Goal: Task Accomplishment & Management: Manage account settings

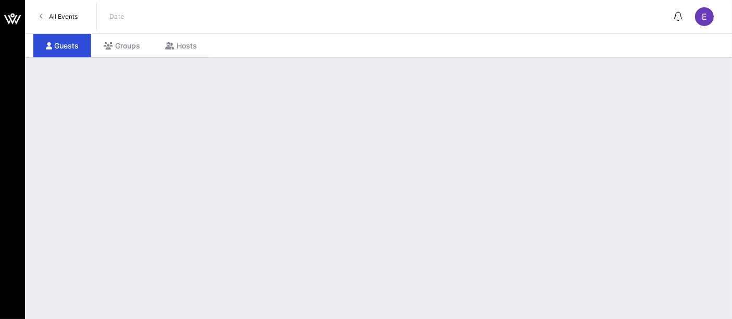
click at [59, 16] on span "All Events" at bounding box center [63, 16] width 29 height 8
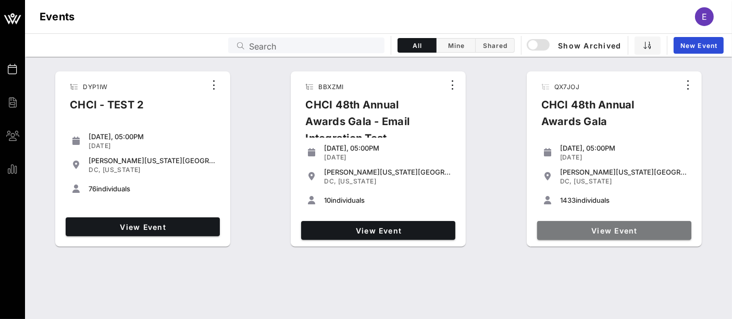
click at [608, 230] on span "View Event" at bounding box center [614, 230] width 146 height 9
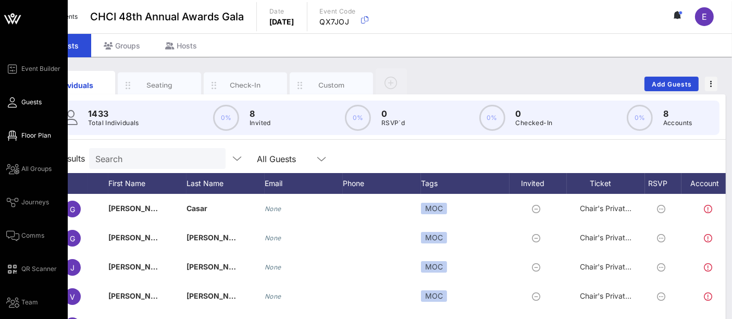
click at [39, 134] on span "Floor Plan" at bounding box center [36, 135] width 30 height 9
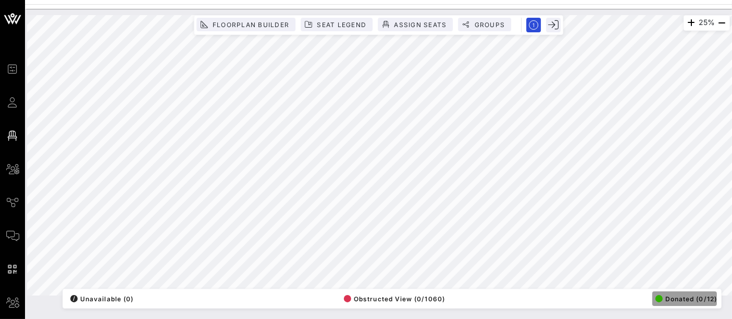
click at [661, 299] on span "Donated (0/12)" at bounding box center [685, 299] width 61 height 8
click at [685, 27] on icon "button" at bounding box center [691, 23] width 12 height 12
click at [685, 27] on icon "button" at bounding box center [690, 23] width 12 height 12
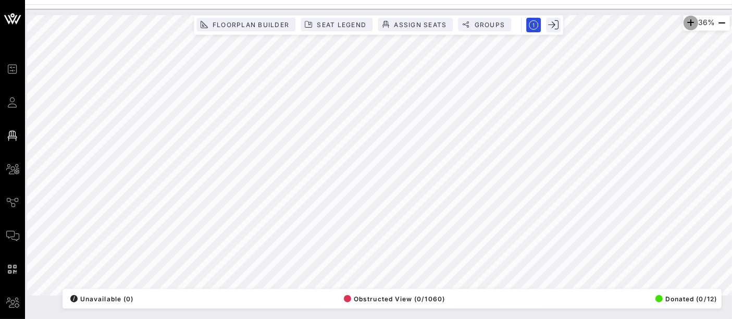
click at [685, 27] on icon "button" at bounding box center [690, 23] width 12 height 12
click at [685, 27] on icon "button" at bounding box center [691, 23] width 12 height 12
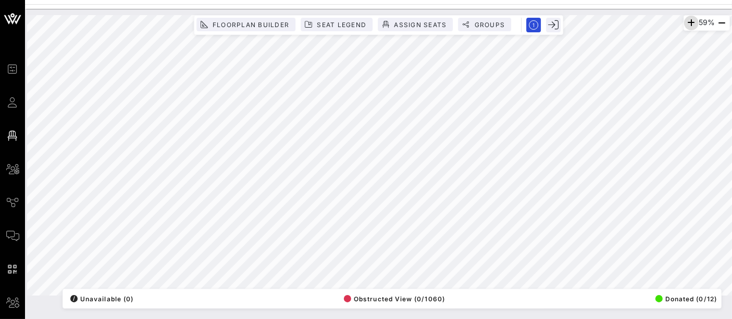
click at [685, 27] on icon "button" at bounding box center [691, 23] width 12 height 12
click at [686, 27] on icon "button" at bounding box center [692, 23] width 12 height 12
click at [685, 27] on icon "button" at bounding box center [691, 23] width 12 height 12
click at [430, 26] on span "Assign Seats" at bounding box center [419, 25] width 53 height 8
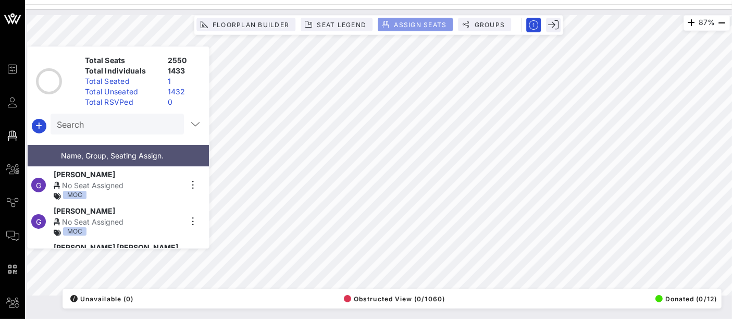
click at [430, 26] on span "Assign Seats" at bounding box center [419, 25] width 53 height 8
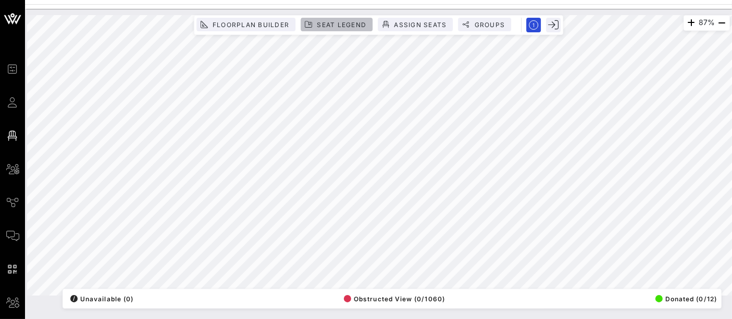
click at [329, 21] on span "Seat Legend" at bounding box center [341, 25] width 50 height 8
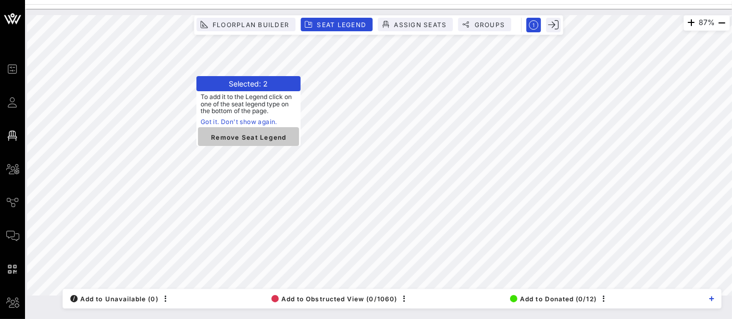
click at [251, 138] on span "Remove Seat Legend" at bounding box center [248, 136] width 84 height 9
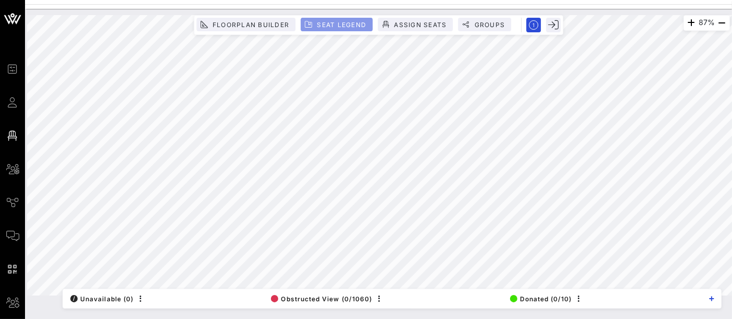
click at [348, 23] on span "Seat Legend" at bounding box center [341, 25] width 50 height 8
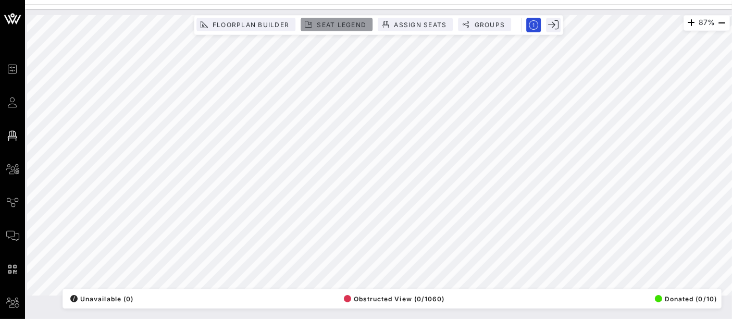
click at [350, 27] on span "Seat Legend" at bounding box center [341, 25] width 50 height 8
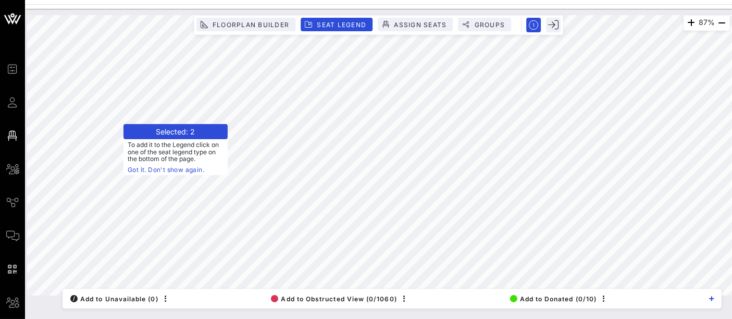
click at [139, 170] on link "Got it. Don't show again." at bounding box center [176, 170] width 96 height 10
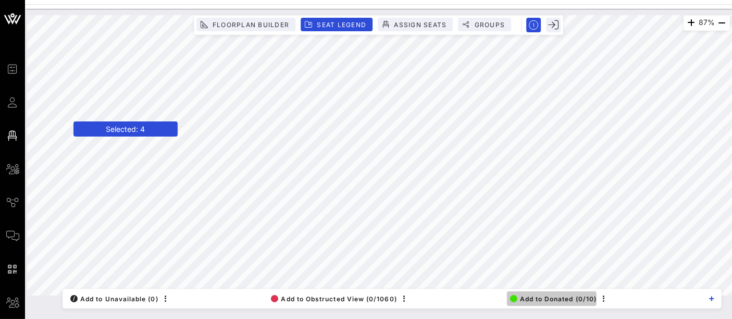
click at [542, 299] on span "Add to Donated (0/10)" at bounding box center [553, 299] width 87 height 8
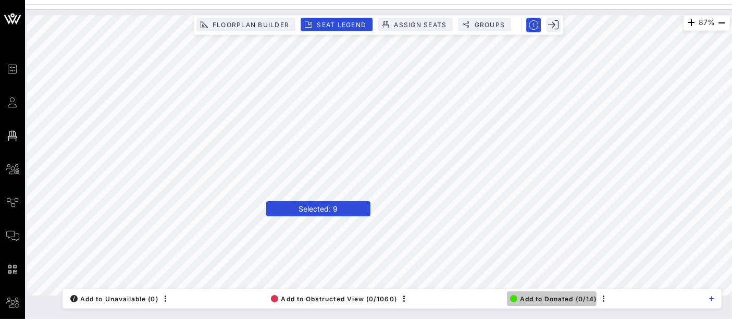
click at [563, 301] on span "Add to Donated (0/14)" at bounding box center [553, 299] width 87 height 8
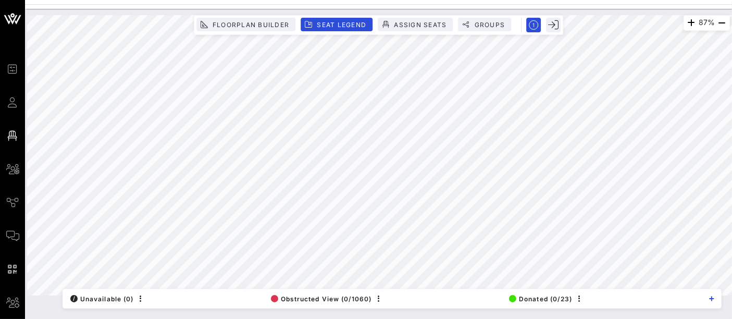
click at [484, 0] on html "Event Builder Guests Floor Plan All Groups Journeys Comms QR Scanner Team Setti…" at bounding box center [366, 159] width 732 height 319
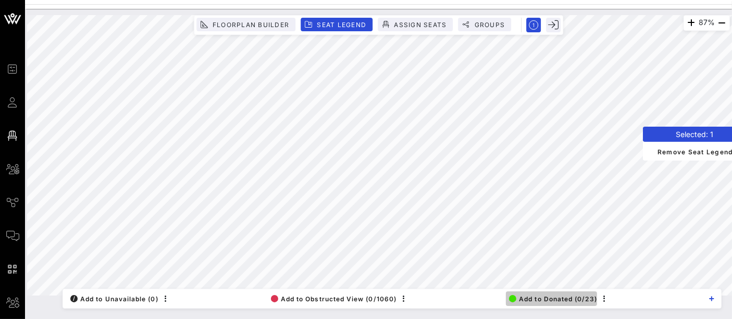
click at [565, 295] on span "Add to Donated (0/23)" at bounding box center [553, 299] width 88 height 8
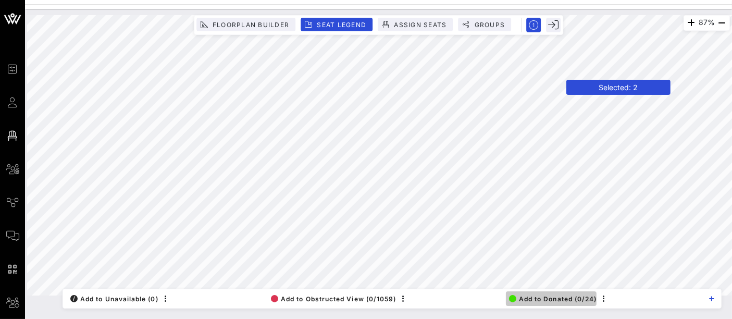
click at [562, 296] on span "Add to Donated (0/24)" at bounding box center [553, 299] width 88 height 8
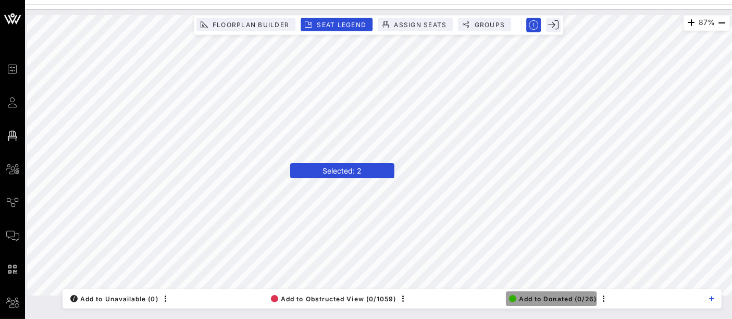
click at [556, 298] on span "Add to Donated (0/26)" at bounding box center [553, 299] width 88 height 8
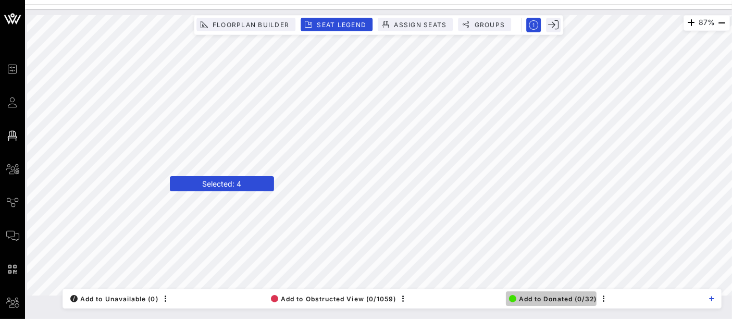
click at [565, 299] on span "Add to Donated (0/32)" at bounding box center [553, 299] width 88 height 8
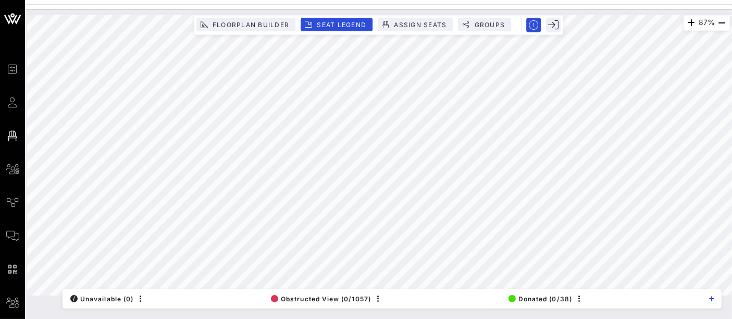
click at [247, 0] on html "Event Builder Guests Floor Plan All Groups Journeys Comms QR Scanner Team Setti…" at bounding box center [366, 159] width 732 height 319
click at [399, 22] on div "87% Floorplan Builder Seat Legend Assign Seats Groups Exit All Reserved Shared …" at bounding box center [378, 155] width 702 height 280
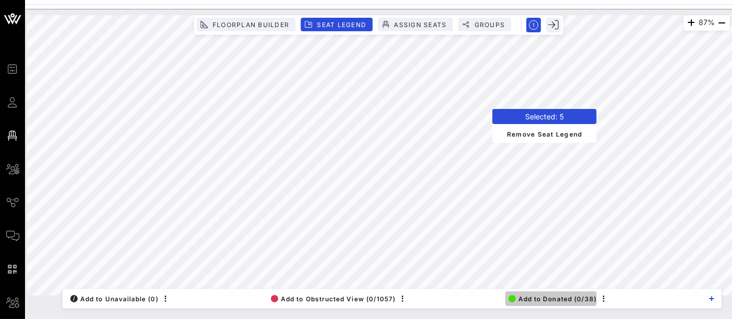
click at [565, 298] on span "Add to Donated (0/38)" at bounding box center [552, 299] width 89 height 8
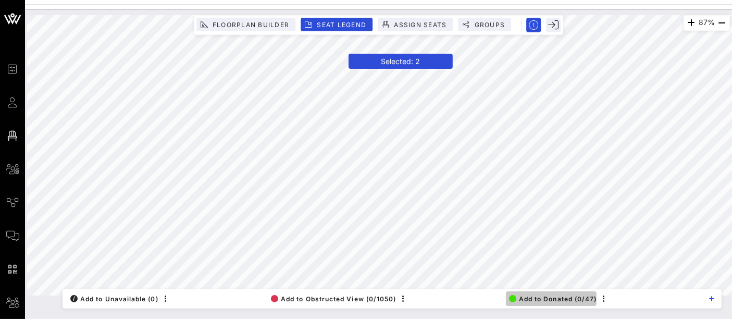
click at [558, 297] on span "Add to Donated (0/47)" at bounding box center [553, 299] width 88 height 8
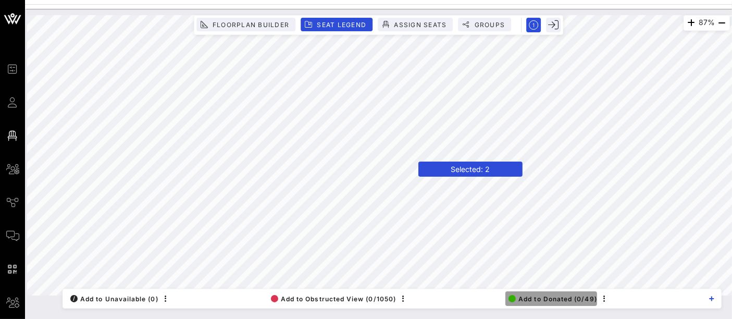
click at [536, 298] on span "Add to Donated (0/49)" at bounding box center [552, 299] width 89 height 8
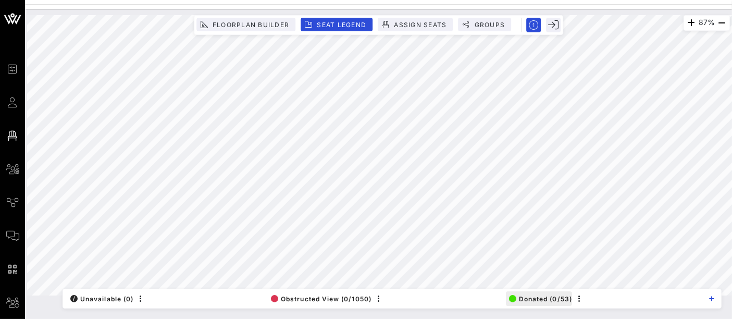
click at [529, 295] on div "87% Floorplan Builder Seat Legend Assign Seats Groups Exit All Reserved Shared …" at bounding box center [378, 155] width 702 height 280
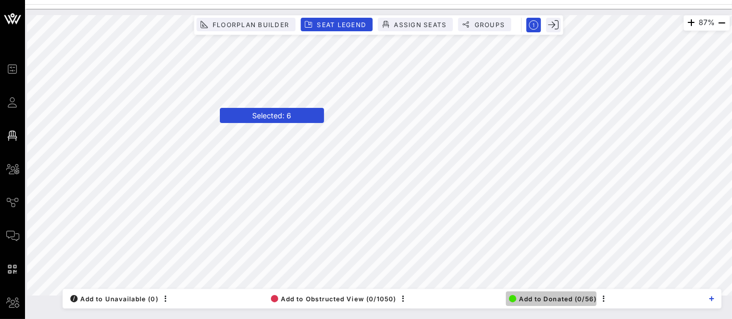
click at [552, 303] on span "Add to Donated (0/56)" at bounding box center [553, 299] width 88 height 8
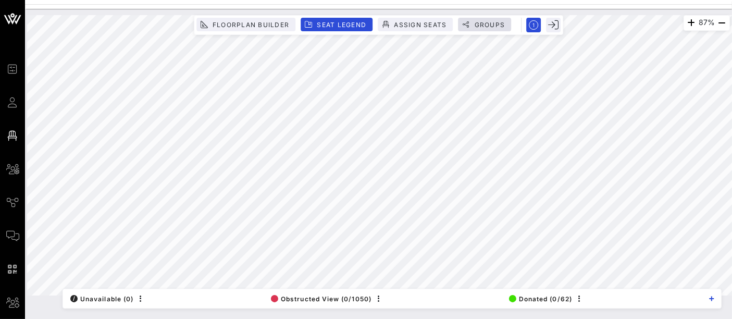
click at [498, 29] on div "87% Floorplan Builder Seat Legend Assign Seats Groups Exit All Reserved Shared …" at bounding box center [378, 155] width 702 height 280
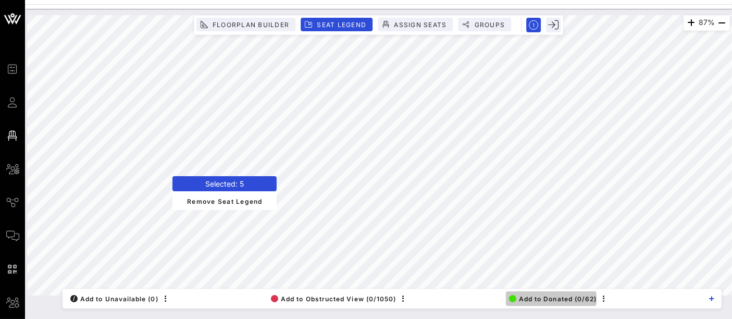
click at [573, 300] on span "Add to Donated (0/62)" at bounding box center [553, 299] width 88 height 8
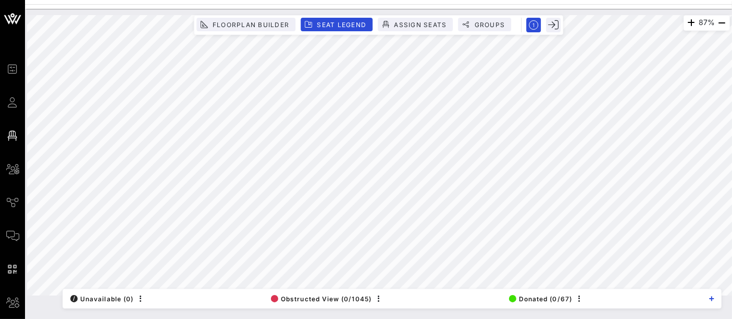
click at [405, 0] on div "Event Builder Guests Floor Plan All Groups Journeys Comms QR Scanner Team Setti…" at bounding box center [366, 159] width 732 height 319
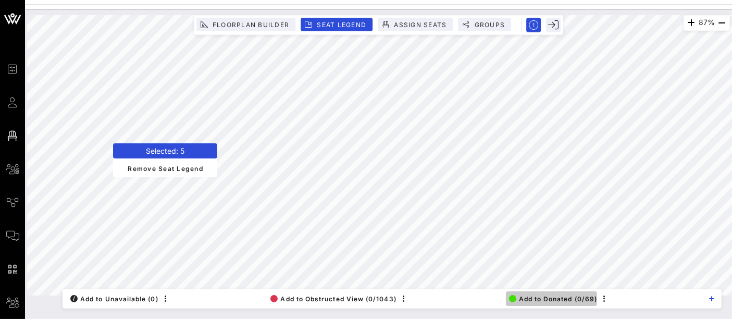
click at [571, 297] on span "Add to Donated (0/69)" at bounding box center [553, 299] width 89 height 8
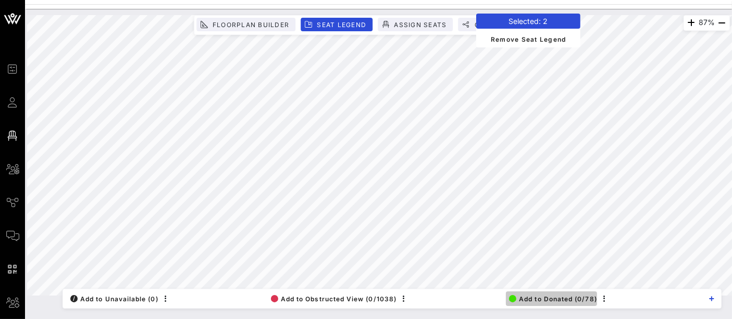
click at [578, 298] on span "Add to Donated (0/78)" at bounding box center [553, 299] width 88 height 8
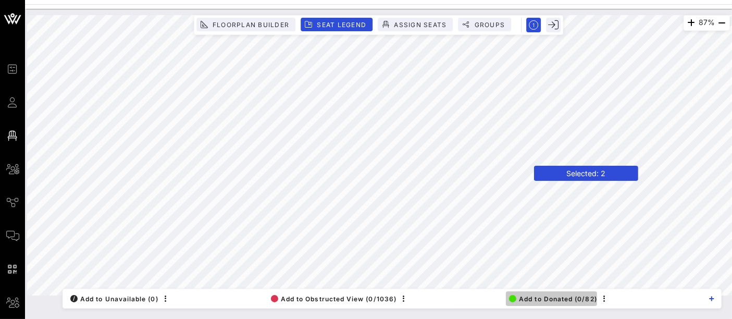
click at [542, 301] on span "Add to Donated (0/82)" at bounding box center [553, 299] width 88 height 8
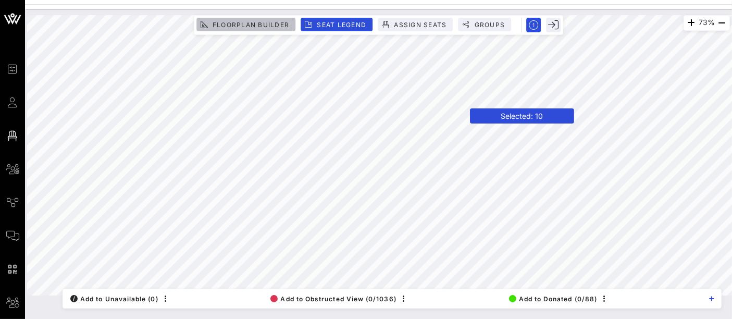
click at [267, 21] on span "Floorplan Builder" at bounding box center [250, 25] width 77 height 8
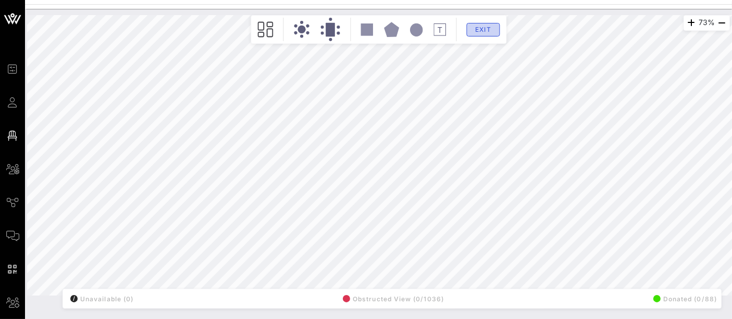
click at [486, 32] on span "Exit" at bounding box center [483, 30] width 20 height 8
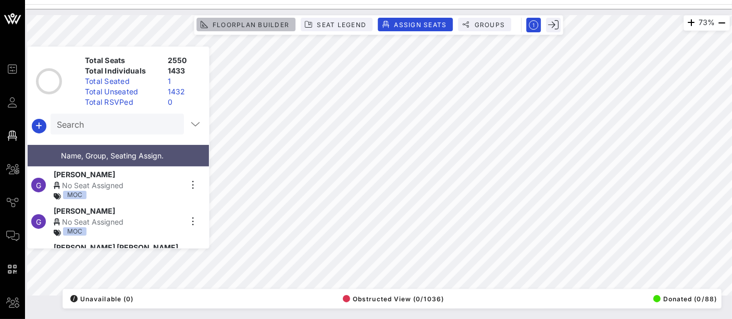
click at [246, 26] on span "Floorplan Builder" at bounding box center [250, 25] width 77 height 8
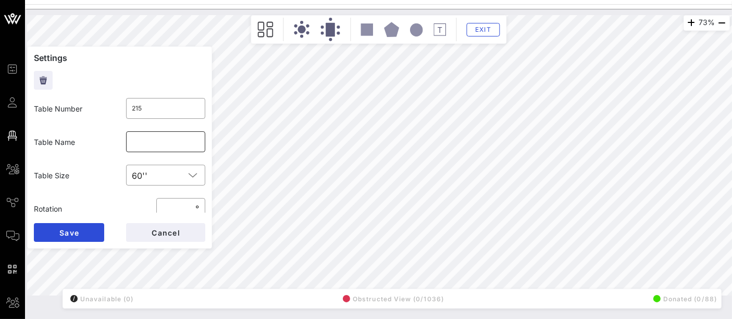
click at [161, 145] on input "text" at bounding box center [165, 141] width 67 height 17
type input "Comcast 1"
click at [79, 233] on button "Save" at bounding box center [69, 232] width 70 height 19
click at [160, 141] on input "text" at bounding box center [165, 141] width 67 height 17
type input "Comcast 2"
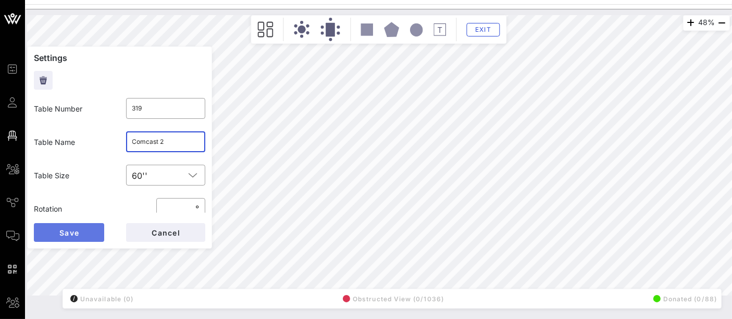
click at [89, 233] on button "Save" at bounding box center [69, 232] width 70 height 19
click at [144, 143] on input "text" at bounding box center [165, 141] width 67 height 17
click at [144, 143] on input "G" at bounding box center [165, 141] width 67 height 17
type input "Google 1"
click at [80, 237] on button "Save" at bounding box center [69, 232] width 70 height 19
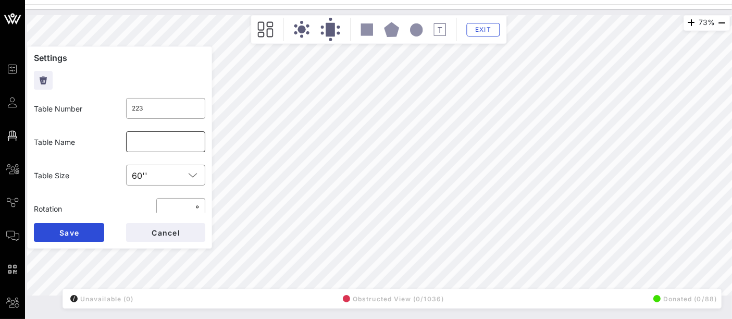
click at [177, 143] on input "text" at bounding box center [165, 141] width 67 height 17
type input "Google 2"
click at [83, 233] on button "Save" at bounding box center [69, 232] width 70 height 19
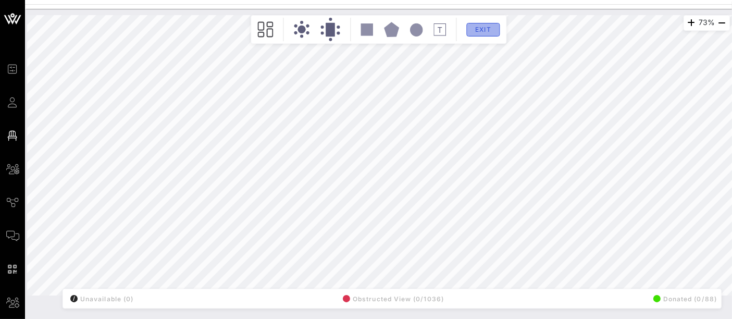
click at [489, 31] on span "Exit" at bounding box center [483, 30] width 20 height 8
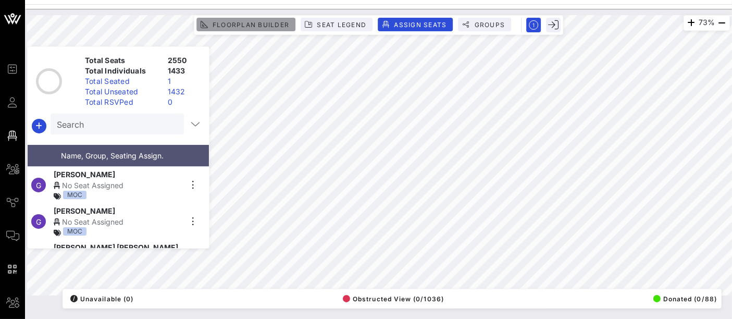
click at [258, 27] on span "Floorplan Builder" at bounding box center [250, 25] width 77 height 8
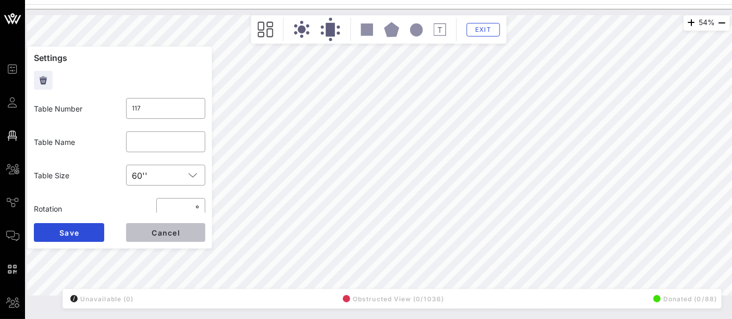
click at [189, 238] on button "Cancel" at bounding box center [165, 232] width 79 height 19
type input "118"
type input "Cisco"
type input "124"
type input "118"
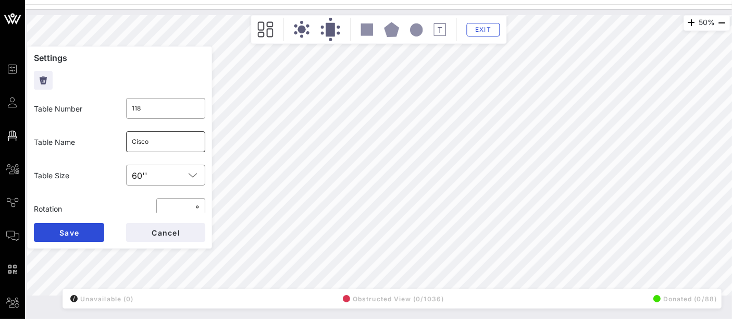
click at [163, 143] on input "Cisco" at bounding box center [165, 141] width 67 height 17
type input "PPFA"
click at [79, 235] on button "Save" at bounding box center [69, 232] width 70 height 19
click at [147, 144] on input "text" at bounding box center [165, 141] width 67 height 17
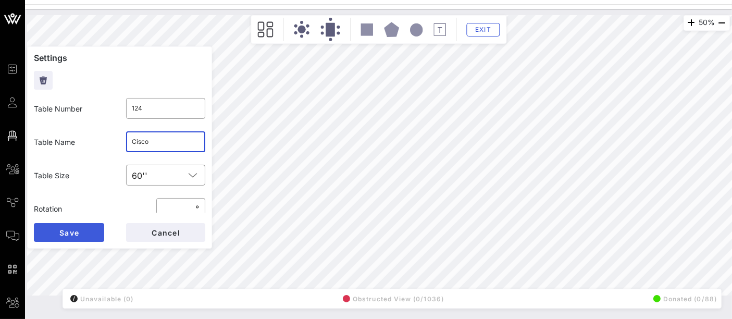
type input "Cisco"
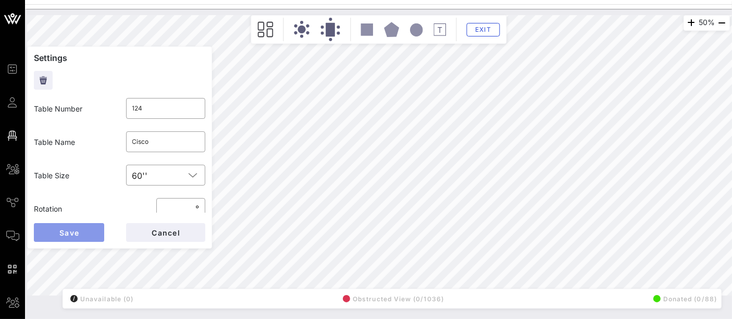
click at [67, 237] on button "Save" at bounding box center [69, 232] width 70 height 19
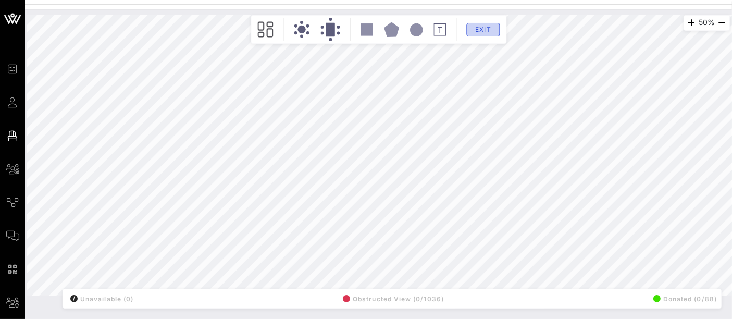
click at [485, 27] on span "Exit" at bounding box center [483, 30] width 20 height 8
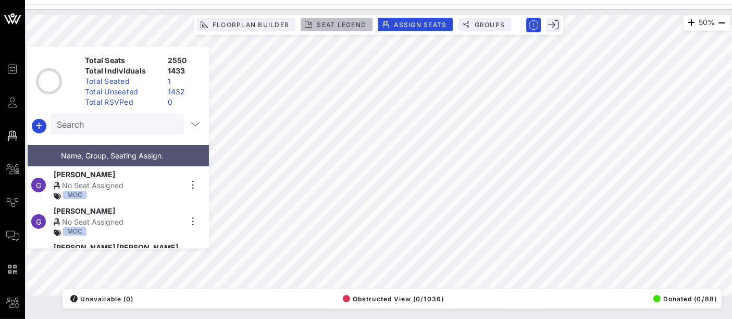
click at [328, 25] on span "Seat Legend" at bounding box center [341, 25] width 50 height 8
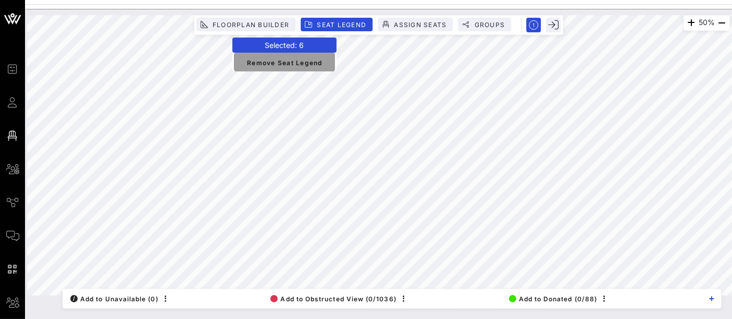
click at [306, 65] on span "Remove Seat Legend" at bounding box center [284, 61] width 84 height 9
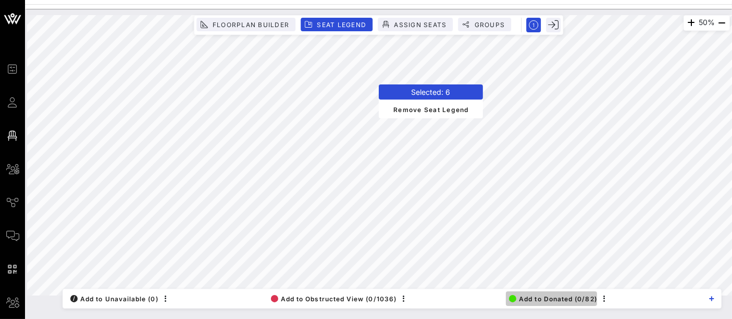
click at [550, 298] on span "Add to Donated (0/82)" at bounding box center [553, 299] width 88 height 8
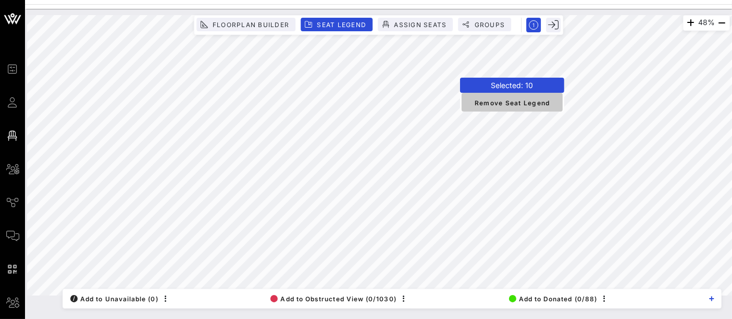
click at [517, 104] on span "Remove Seat Legend" at bounding box center [512, 101] width 84 height 9
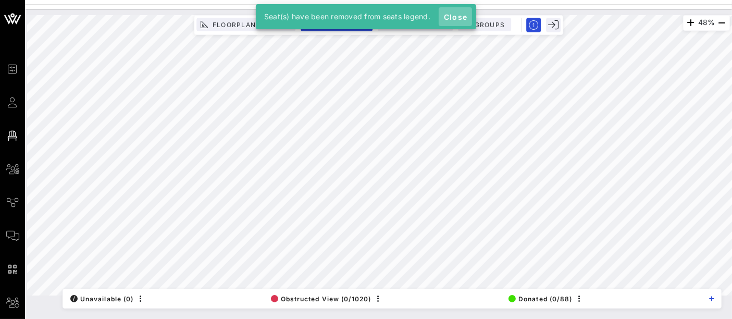
click at [453, 15] on span "Close" at bounding box center [455, 16] width 25 height 9
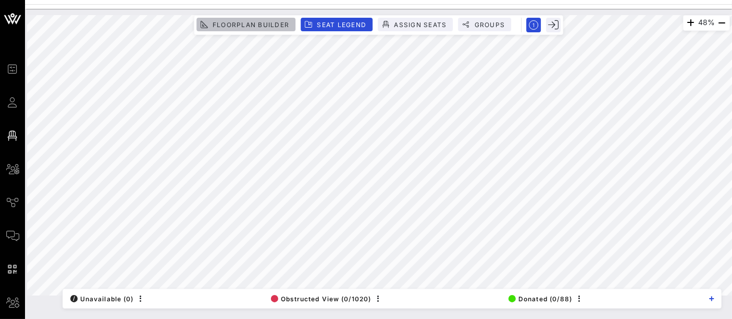
click at [261, 26] on span "Floorplan Builder" at bounding box center [250, 25] width 77 height 8
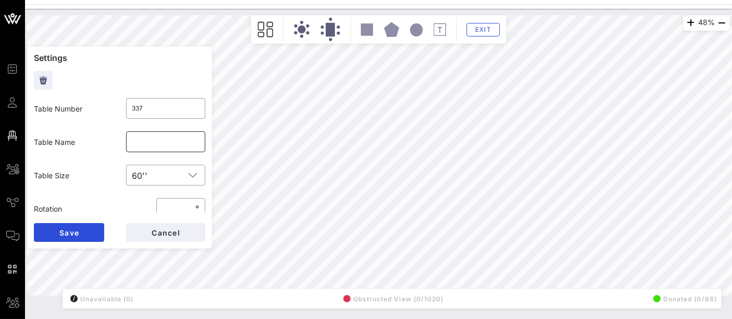
click at [160, 145] on input "text" at bounding box center [165, 141] width 67 height 17
type input "Warner Brothers Discovery"
click at [77, 227] on button "Save" at bounding box center [69, 232] width 70 height 19
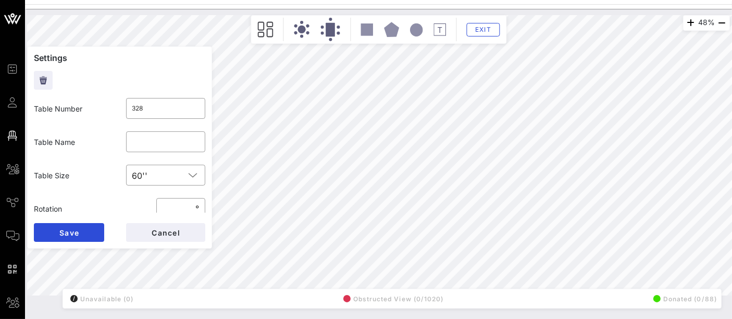
click at [406, 299] on div "Obstructed View (0/1020)" at bounding box center [392, 298] width 104 height 15
click at [489, 32] on span "Exit" at bounding box center [483, 30] width 20 height 8
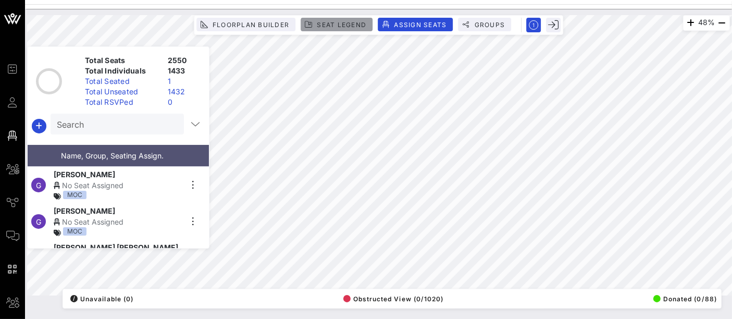
click at [322, 23] on span "Seat Legend" at bounding box center [341, 25] width 50 height 8
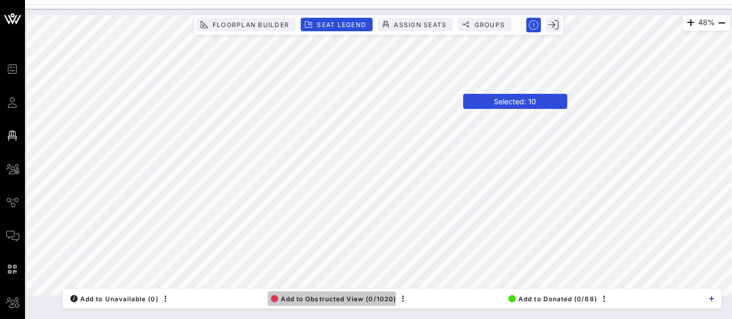
click at [357, 296] on span "Add to Obstructed View (0/1020)" at bounding box center [333, 299] width 125 height 8
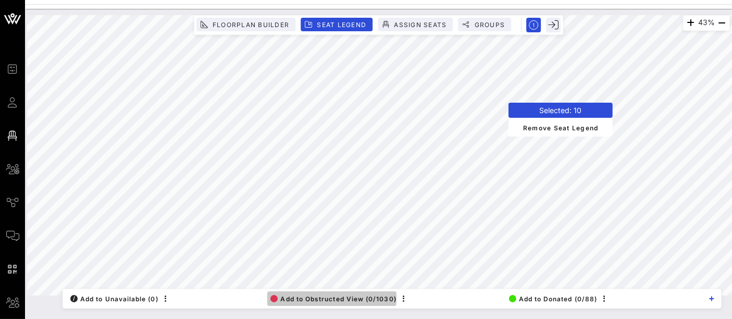
click at [369, 306] on button "Add to Obstructed View (0/1030)" at bounding box center [331, 298] width 129 height 15
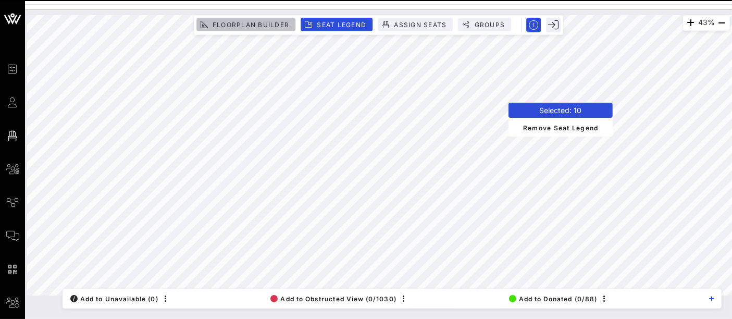
click at [230, 23] on span "Floorplan Builder" at bounding box center [250, 25] width 77 height 8
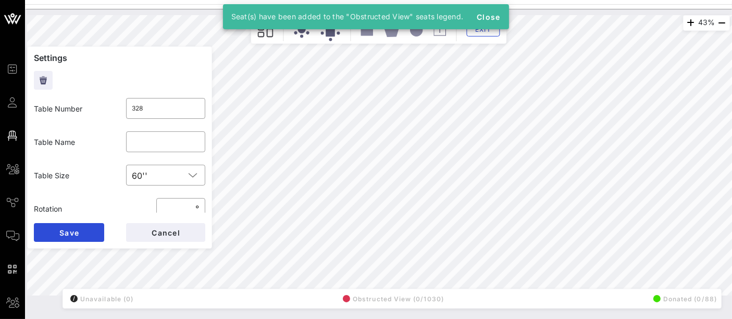
click at [244, 23] on div "Seat(s) have been added to the "Obstructed View" seats legend." at bounding box center [347, 16] width 249 height 25
click at [487, 15] on span "Close" at bounding box center [487, 16] width 25 height 9
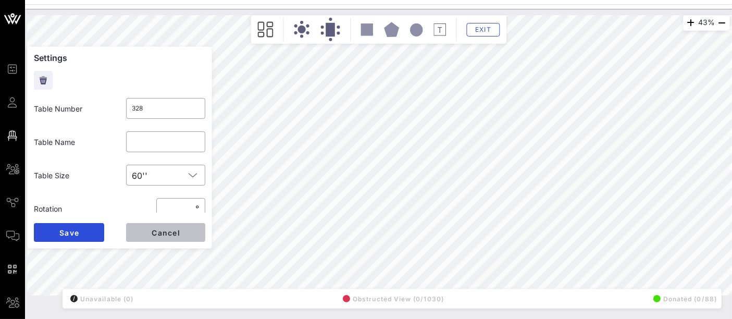
click at [165, 235] on span "Cancel" at bounding box center [165, 232] width 29 height 9
click at [167, 235] on span "Cancel" at bounding box center [165, 232] width 29 height 9
click at [174, 234] on span "Cancel" at bounding box center [165, 232] width 29 height 9
click at [169, 237] on button "Cancel" at bounding box center [165, 232] width 79 height 19
click at [171, 235] on span "Cancel" at bounding box center [165, 232] width 29 height 9
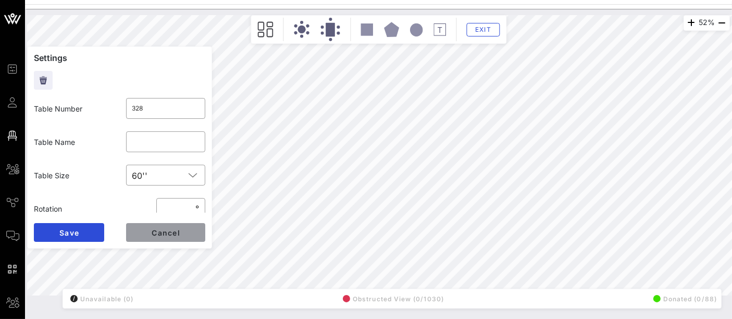
click at [180, 234] on span "Cancel" at bounding box center [165, 232] width 29 height 9
type input "330"
type input "PepsiCo 2 (7)/ OPEN (3)"
click at [174, 237] on button "Cancel" at bounding box center [165, 232] width 79 height 19
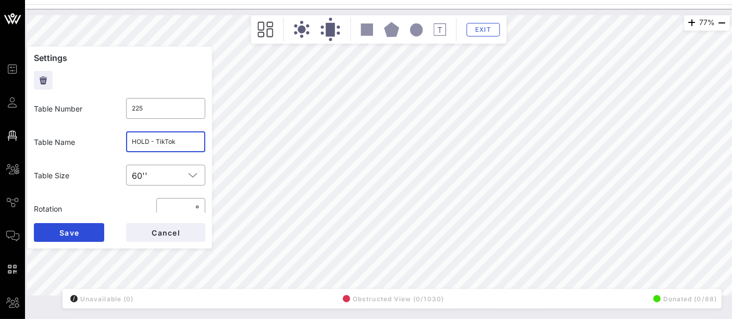
click at [157, 141] on input "HOLD - TikTok" at bounding box center [165, 141] width 67 height 17
type input "PepsiCo"
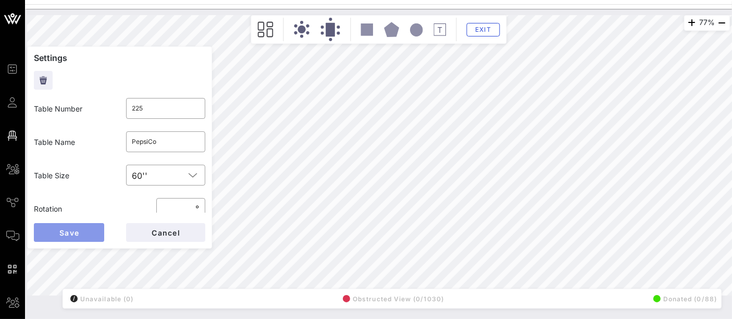
click at [92, 233] on button "Save" at bounding box center [69, 232] width 70 height 19
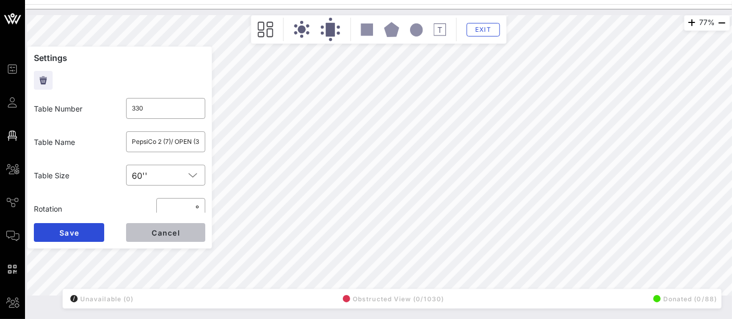
click at [187, 234] on button "Cancel" at bounding box center [165, 232] width 79 height 19
click at [167, 237] on button "Cancel" at bounding box center [165, 232] width 79 height 19
click at [144, 143] on input "text" at bounding box center [165, 141] width 67 height 17
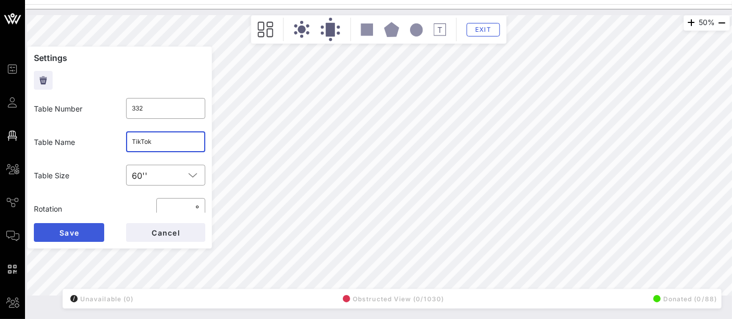
type input "TikTok"
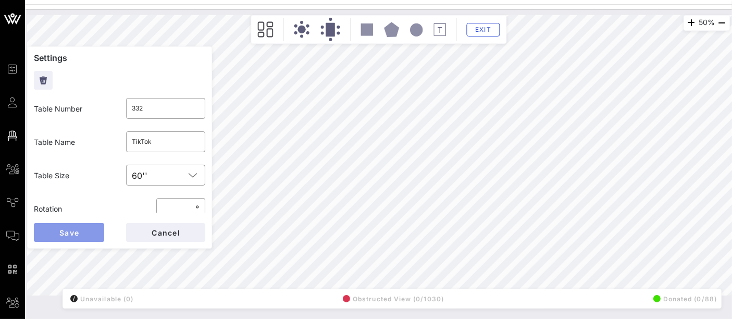
click at [80, 230] on button "Save" at bounding box center [69, 232] width 70 height 19
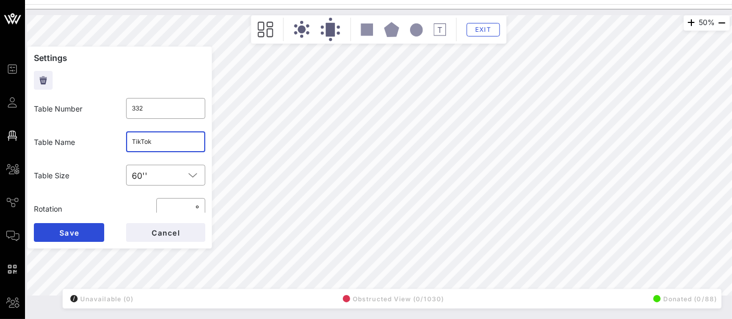
click at [157, 144] on input "TikTok" at bounding box center [165, 141] width 67 height 17
click at [84, 234] on button "Save" at bounding box center [69, 232] width 70 height 19
click at [159, 143] on input "text" at bounding box center [165, 141] width 67 height 17
type input "TikTok"
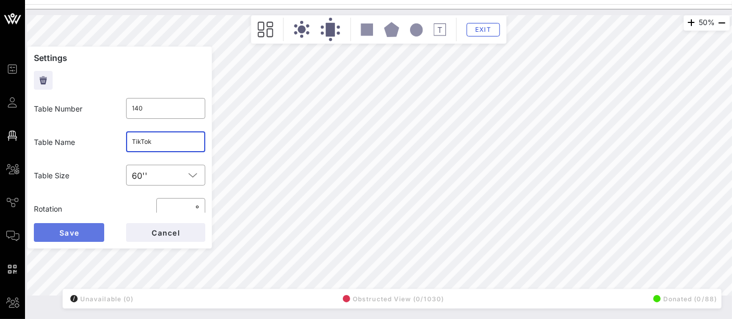
click at [70, 237] on button "Save" at bounding box center [69, 232] width 70 height 19
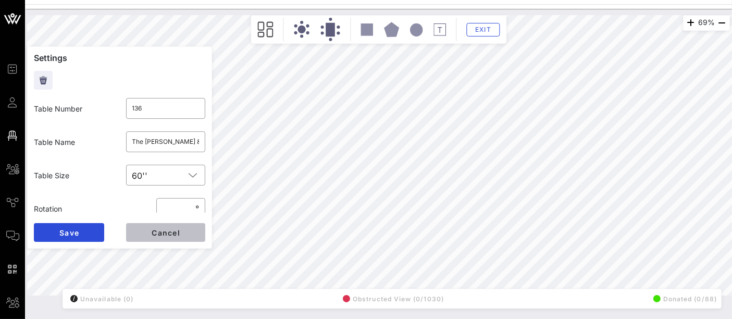
click at [178, 233] on span "Cancel" at bounding box center [165, 232] width 29 height 9
click at [156, 142] on input "text" at bounding box center [165, 141] width 67 height 17
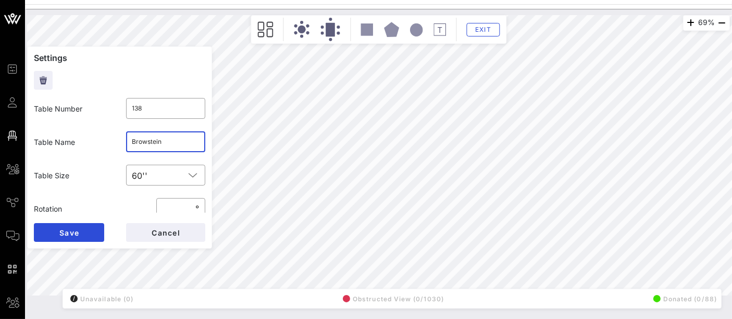
click at [152, 140] on input "Browstein" at bounding box center [165, 141] width 67 height 17
type input "[PERSON_NAME]"
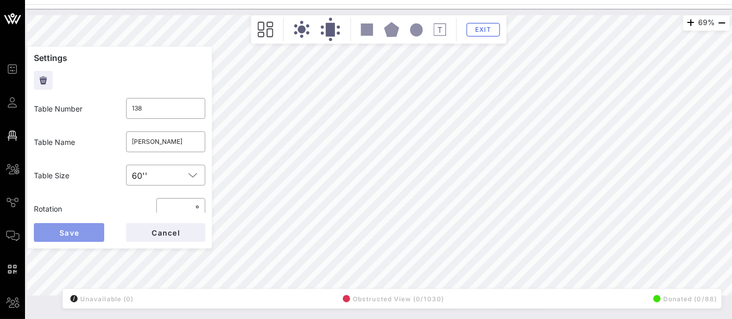
click at [79, 236] on span "Save" at bounding box center [69, 232] width 20 height 9
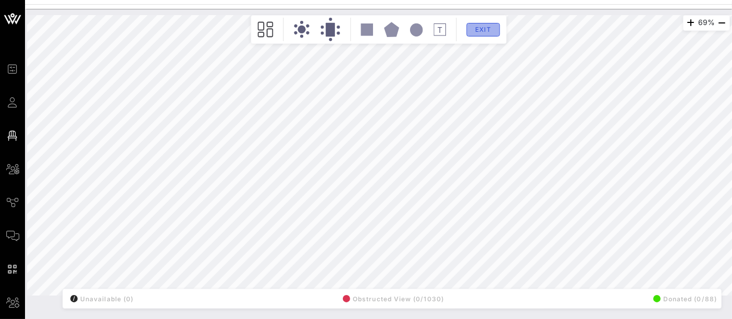
click at [482, 32] on span "Exit" at bounding box center [483, 30] width 20 height 8
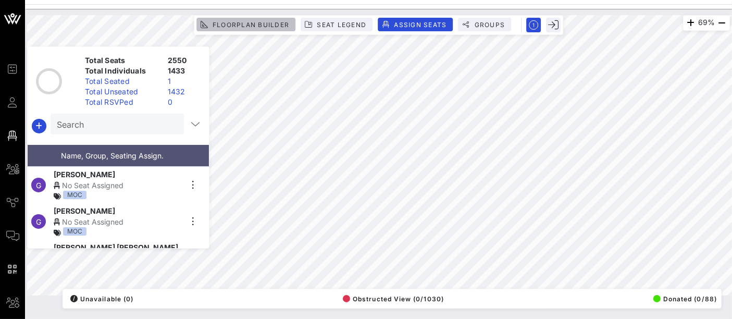
click at [238, 22] on span "Floorplan Builder" at bounding box center [250, 25] width 77 height 8
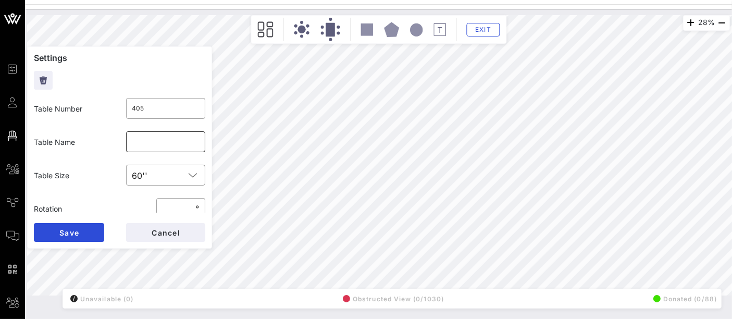
click at [154, 147] on input "text" at bounding box center [165, 141] width 67 height 17
click at [128, 143] on div "​ Smuckers" at bounding box center [166, 141] width 80 height 21
click at [181, 143] on input "[PERSON_NAME]" at bounding box center [165, 141] width 67 height 17
type input "[PERSON_NAME] Company"
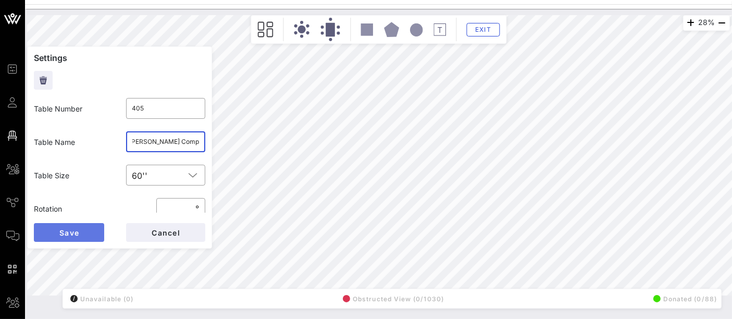
click at [83, 235] on button "Save" at bounding box center [69, 232] width 70 height 19
click at [85, 234] on button "Save" at bounding box center [69, 232] width 70 height 19
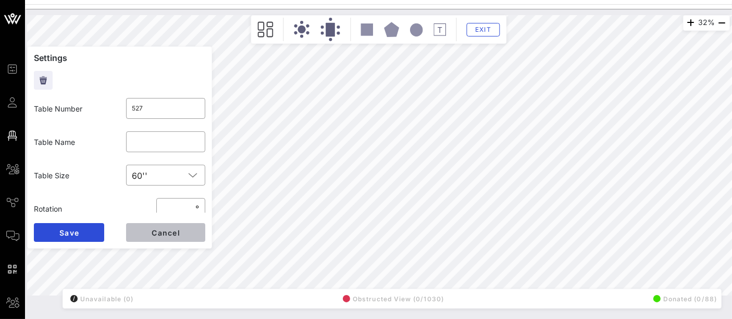
click at [163, 235] on span "Cancel" at bounding box center [165, 232] width 29 height 9
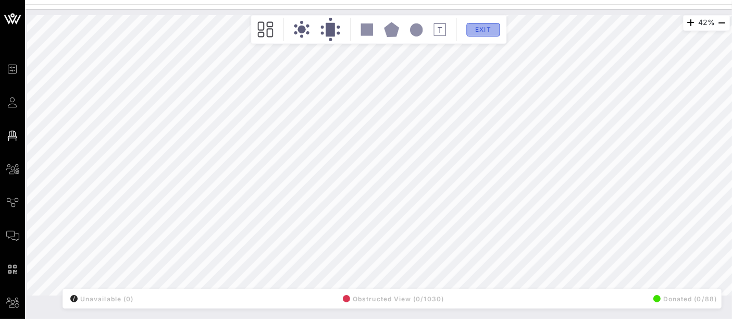
click at [484, 29] on span "Exit" at bounding box center [483, 30] width 20 height 8
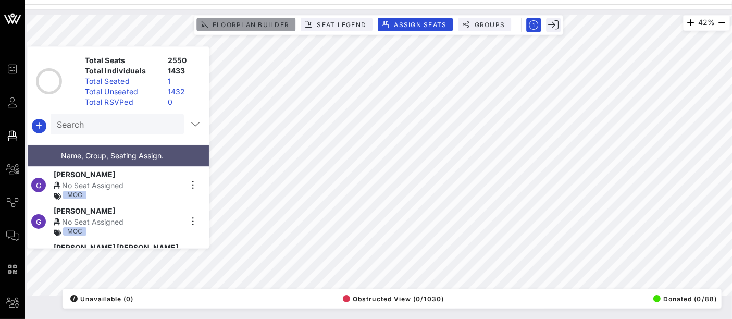
click at [249, 26] on span "Floorplan Builder" at bounding box center [250, 25] width 77 height 8
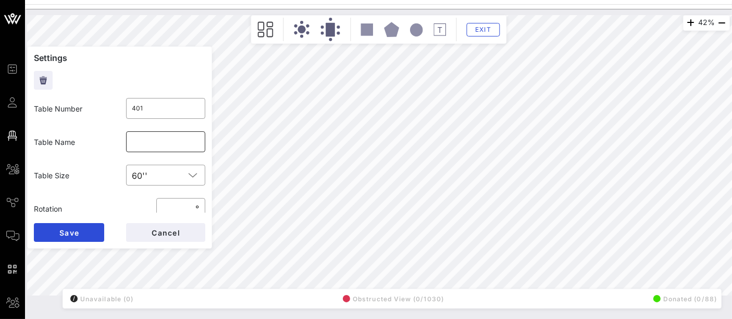
click at [163, 143] on input "text" at bounding box center [165, 141] width 67 height 17
type input "Communities First"
click at [96, 228] on button "Save" at bounding box center [69, 232] width 70 height 19
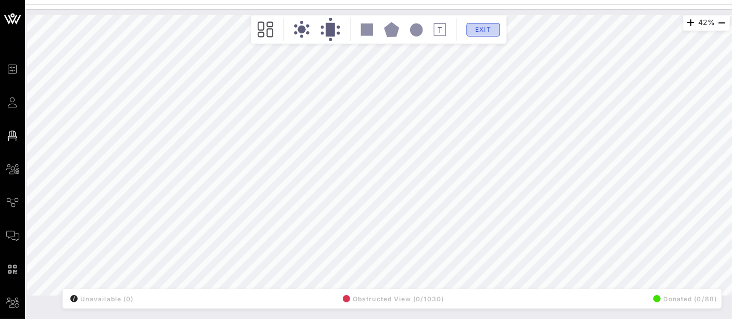
click at [488, 30] on span "Exit" at bounding box center [483, 30] width 20 height 8
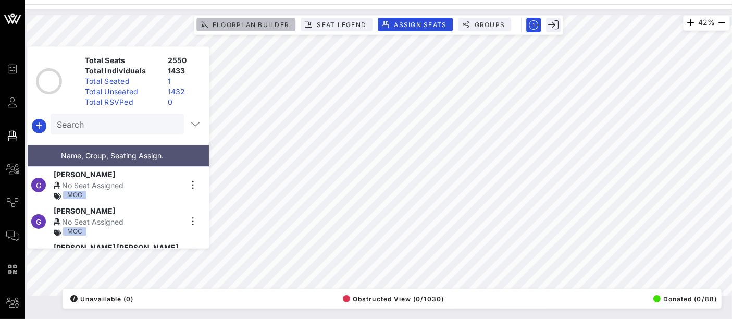
click at [276, 23] on span "Floorplan Builder" at bounding box center [250, 25] width 77 height 8
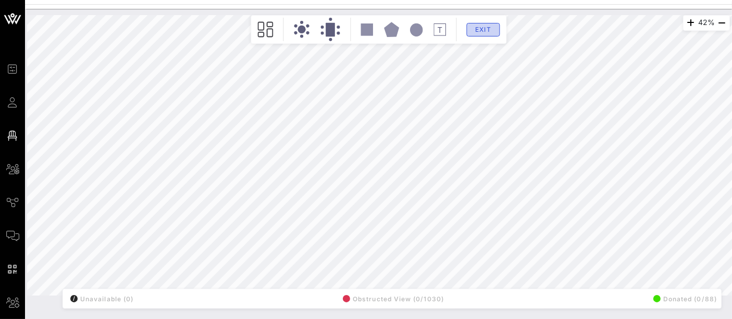
click at [484, 27] on span "Exit" at bounding box center [483, 30] width 20 height 8
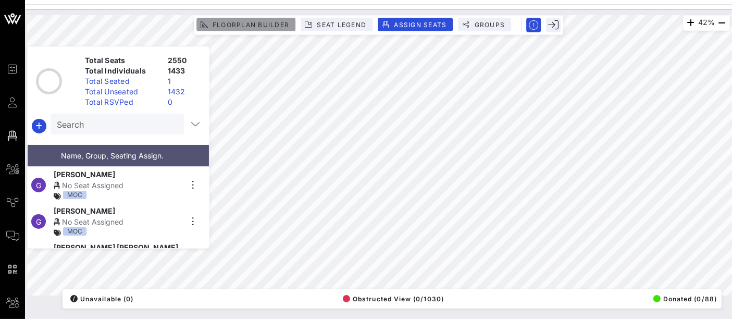
click at [243, 22] on span "Floorplan Builder" at bounding box center [250, 25] width 77 height 8
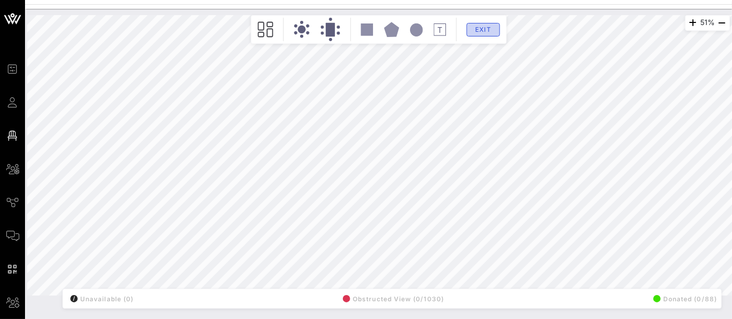
click at [484, 30] on span "Exit" at bounding box center [483, 30] width 20 height 8
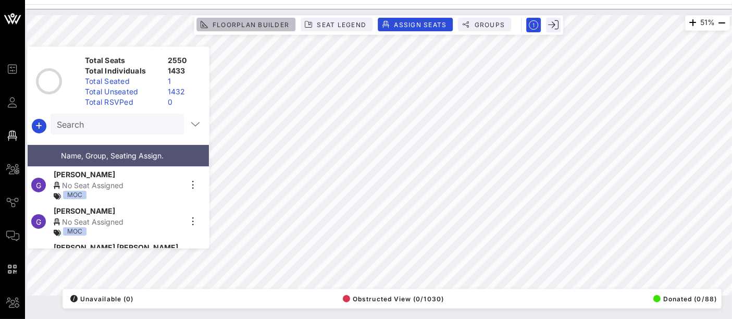
click at [244, 26] on span "Floorplan Builder" at bounding box center [250, 25] width 77 height 8
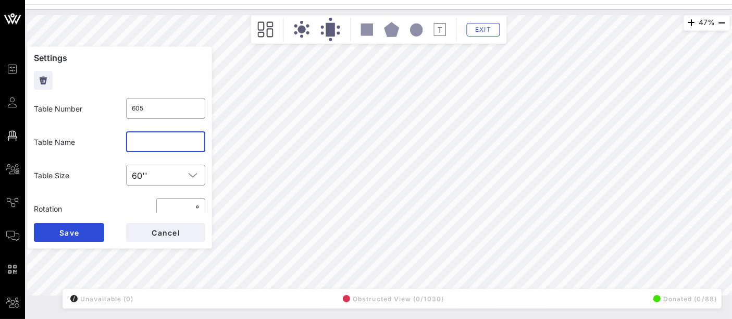
click at [163, 147] on input "text" at bounding box center [165, 141] width 67 height 17
type input "Waste Management"
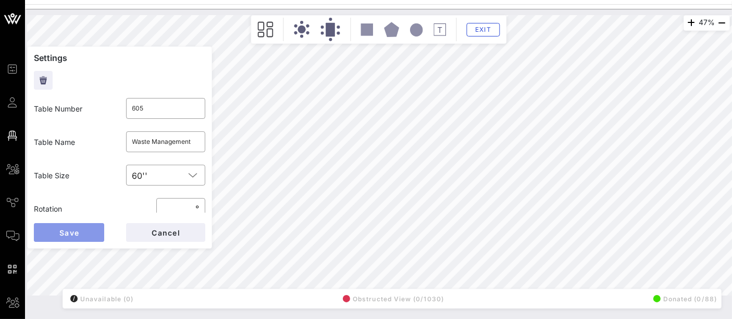
click at [79, 232] on span "Save" at bounding box center [69, 232] width 20 height 9
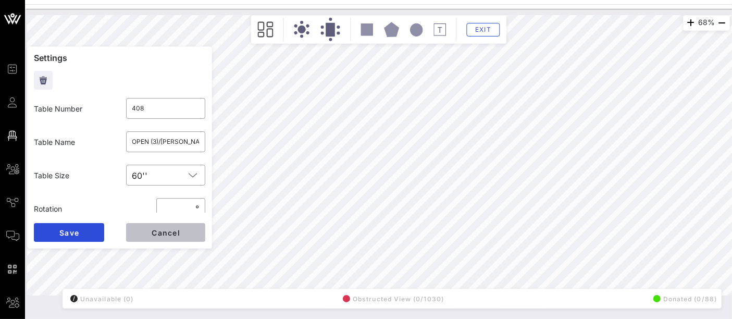
click at [187, 235] on button "Cancel" at bounding box center [165, 232] width 79 height 19
click at [160, 140] on input "Southern Poverty Law Center" at bounding box center [165, 141] width 67 height 17
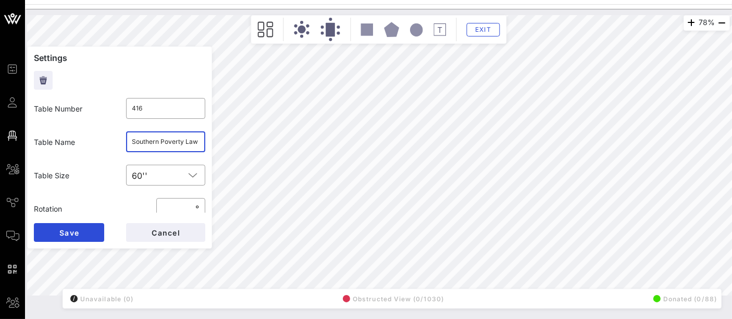
scroll to position [0, 22]
type input "415"
type input "Common Cause"
type input "414"
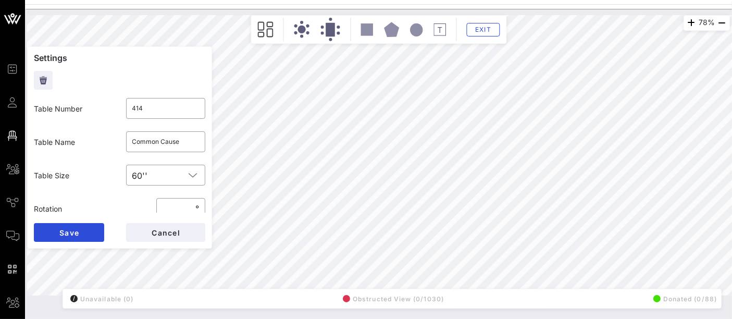
type input "Moderna"
click at [154, 143] on input "[PERSON_NAME] [PERSON_NAME] (5)/ NADA (5)" at bounding box center [165, 141] width 67 height 17
click at [169, 141] on input "text" at bounding box center [165, 141] width 67 height 17
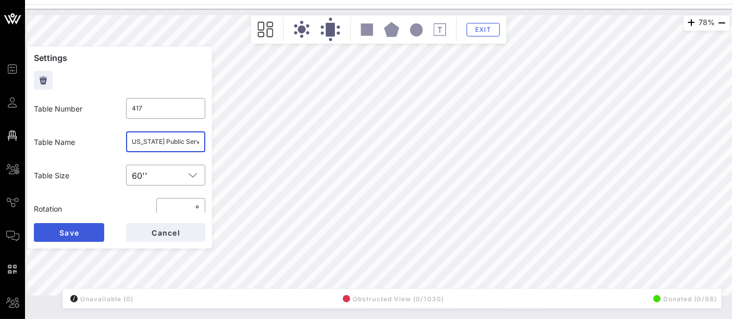
type input "[US_STATE] Public Service"
click at [83, 229] on button "Save" at bounding box center [69, 232] width 70 height 19
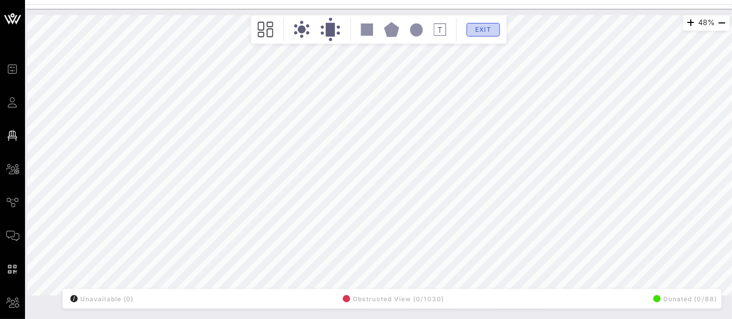
click at [487, 30] on span "Exit" at bounding box center [483, 30] width 20 height 8
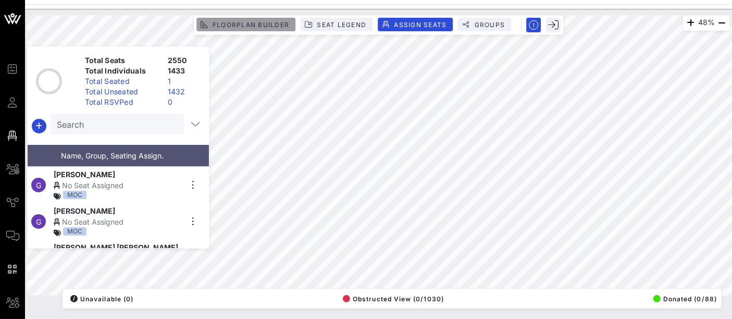
click at [260, 21] on span "Floorplan Builder" at bounding box center [250, 25] width 77 height 8
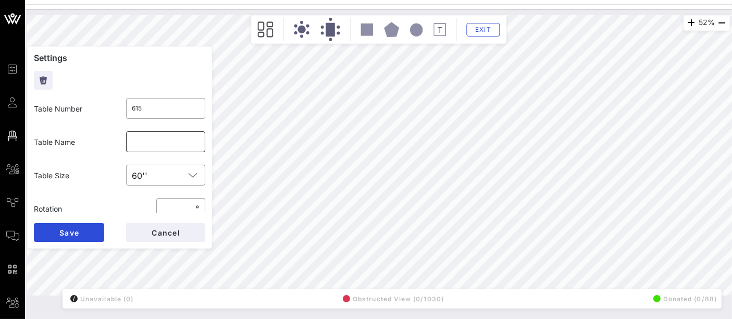
click at [172, 145] on input "text" at bounding box center [165, 141] width 67 height 17
type input "EarnIn"
click at [89, 228] on button "Save" at bounding box center [69, 232] width 70 height 19
type input "614"
type input "AHIP (5) / American Kidney Fund (5)"
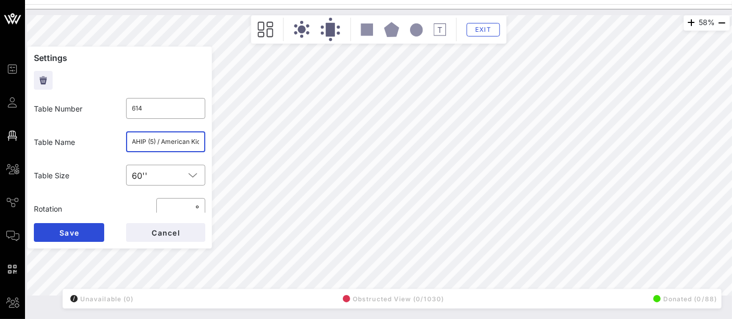
click at [139, 142] on input "AHIP (5) / American Kidney Fund (5)" at bounding box center [165, 141] width 67 height 17
type input "616"
click at [166, 132] on div at bounding box center [165, 141] width 67 height 21
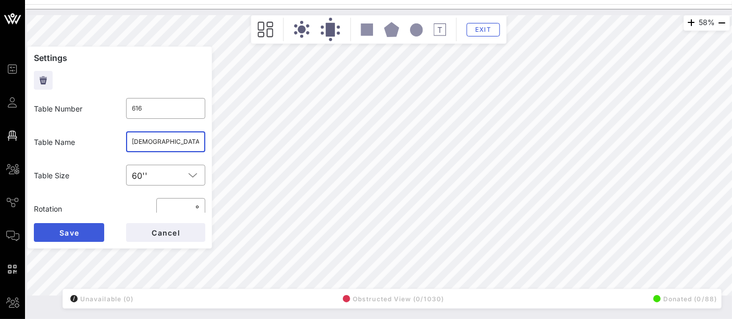
type input "[DEMOGRAPHIC_DATA] Health"
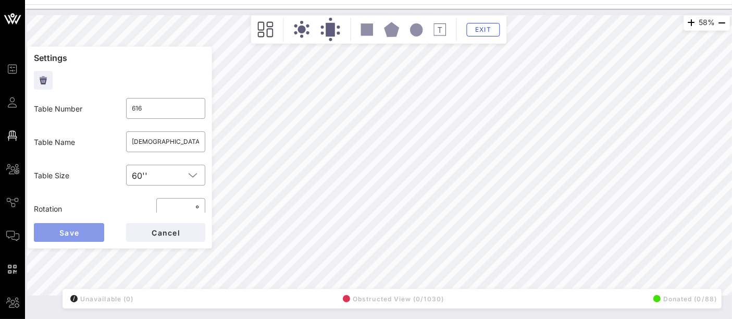
click at [74, 234] on span "Save" at bounding box center [69, 232] width 20 height 9
click at [148, 145] on input "text" at bounding box center [165, 141] width 67 height 17
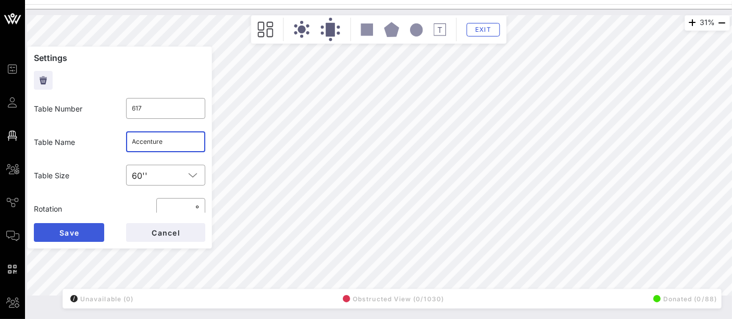
type input "Accenture"
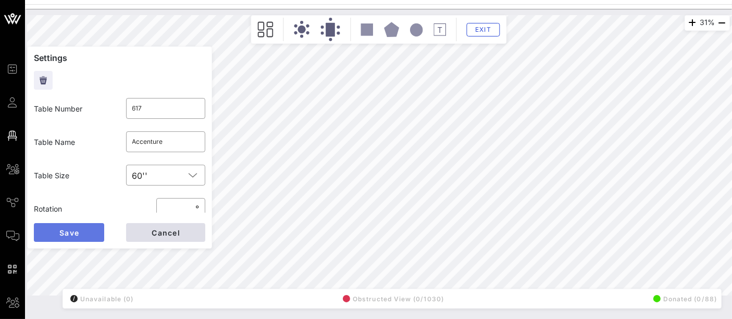
drag, startPoint x: 78, startPoint y: 234, endPoint x: 149, endPoint y: 224, distance: 72.1
click at [149, 224] on div "Save Cancel" at bounding box center [119, 232] width 171 height 19
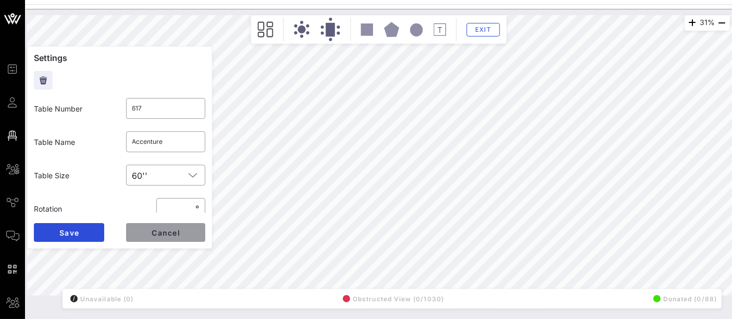
click at [150, 224] on button "Cancel" at bounding box center [165, 232] width 79 height 19
click at [168, 235] on span "Cancel" at bounding box center [165, 232] width 29 height 9
type input "413"
type input "[PERSON_NAME] [PERSON_NAME] (5)/ NADA (5)"
type input "400"
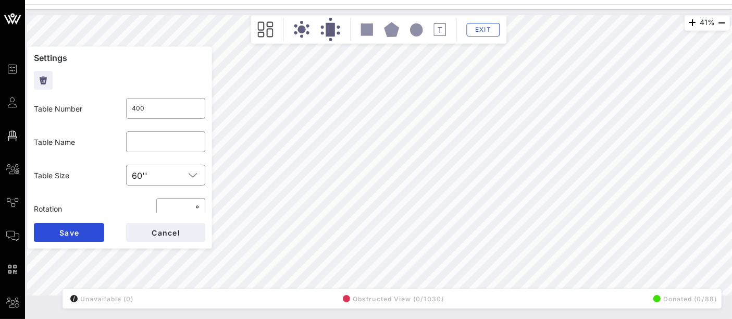
type input "413"
type input "[PERSON_NAME] [PERSON_NAME] (5)/ NADA (5)"
type input "400"
click at [146, 146] on input "text" at bounding box center [165, 141] width 67 height 17
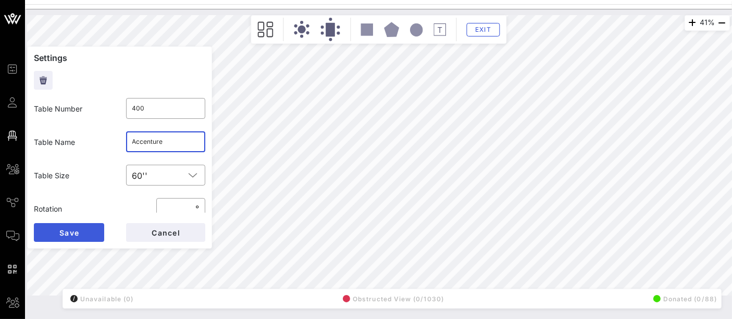
type input "Accenture"
click at [84, 231] on button "Save" at bounding box center [69, 232] width 70 height 19
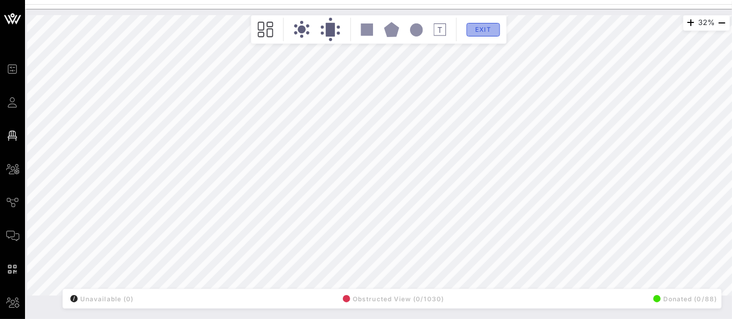
click at [489, 32] on span "Exit" at bounding box center [483, 30] width 20 height 8
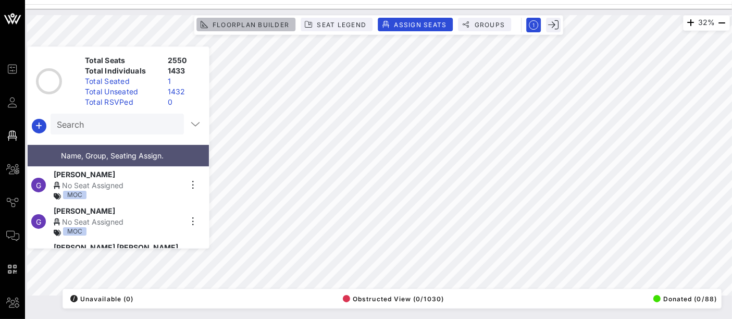
click at [224, 24] on span "Floorplan Builder" at bounding box center [250, 25] width 77 height 8
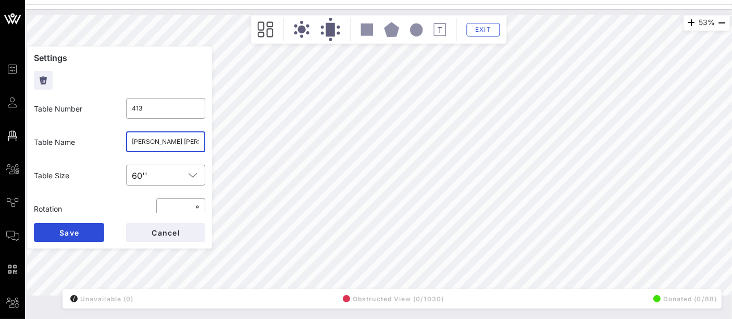
click at [185, 146] on input "[PERSON_NAME] [PERSON_NAME] (5)/ NADA (5)" at bounding box center [165, 141] width 67 height 17
type input "414"
type input "Moderna"
type input "417"
type input "[US_STATE] Public Service"
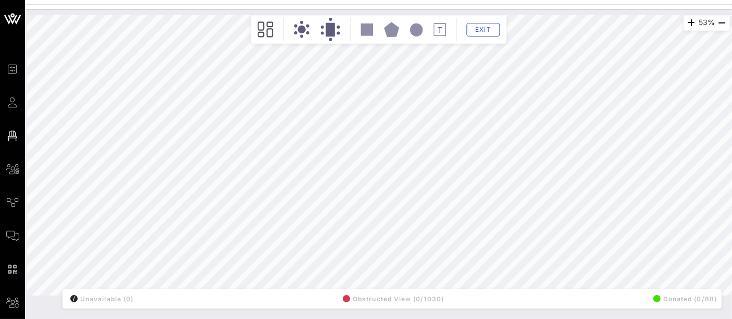
click at [200, 154] on div "53% Floorplan Builder Seat Legend Assign Seats Groups Exit All Reserved Shared …" at bounding box center [378, 155] width 702 height 280
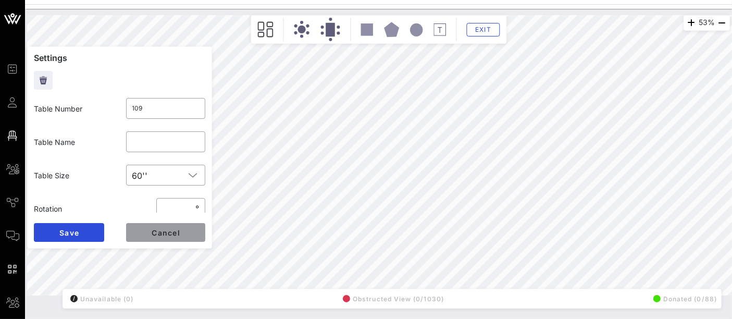
click at [184, 234] on button "Cancel" at bounding box center [165, 232] width 79 height 19
click at [166, 143] on input "text" at bounding box center [165, 141] width 67 height 17
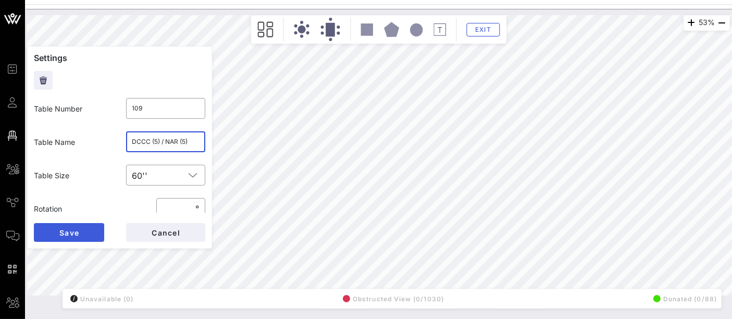
type input "DCCC (5) / NAR (5)"
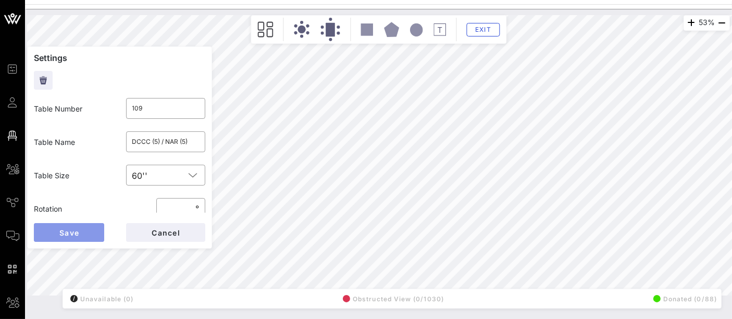
click at [88, 229] on button "Save" at bounding box center [69, 232] width 70 height 19
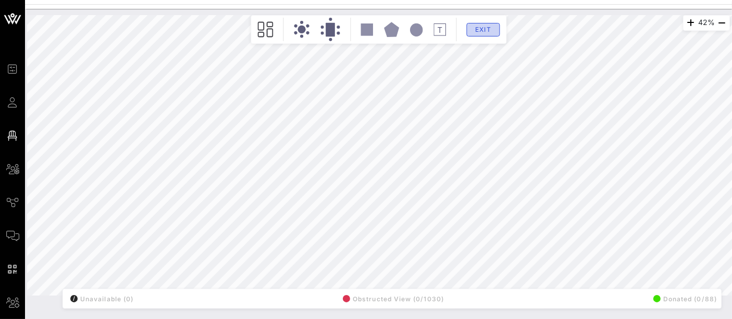
click at [493, 31] on button "Exit" at bounding box center [482, 30] width 33 height 14
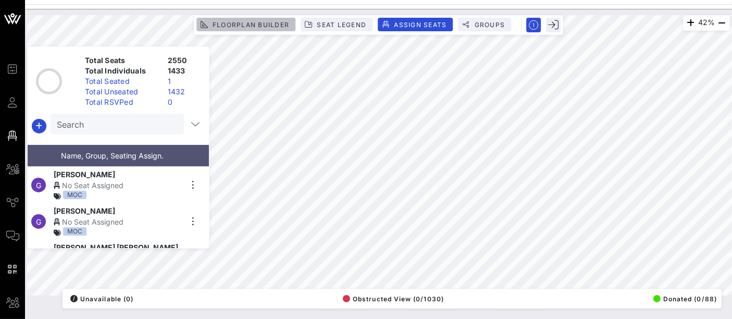
click at [267, 23] on span "Floorplan Builder" at bounding box center [250, 25] width 77 height 8
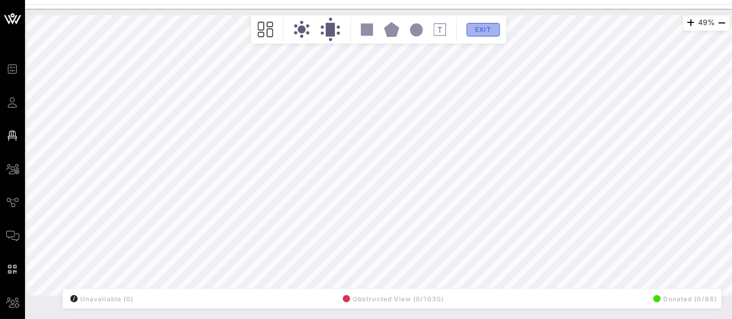
click at [485, 29] on span "Exit" at bounding box center [483, 30] width 20 height 8
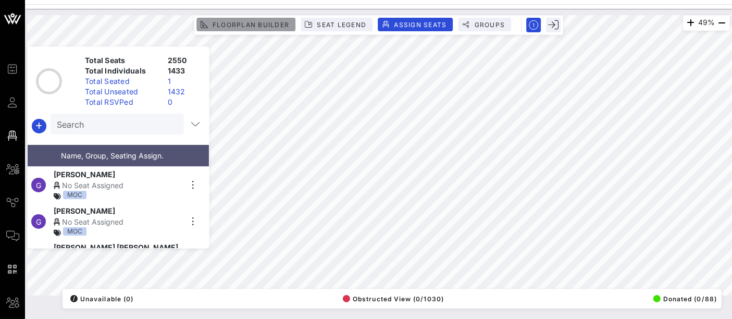
click at [245, 29] on button "Floorplan Builder" at bounding box center [245, 25] width 99 height 14
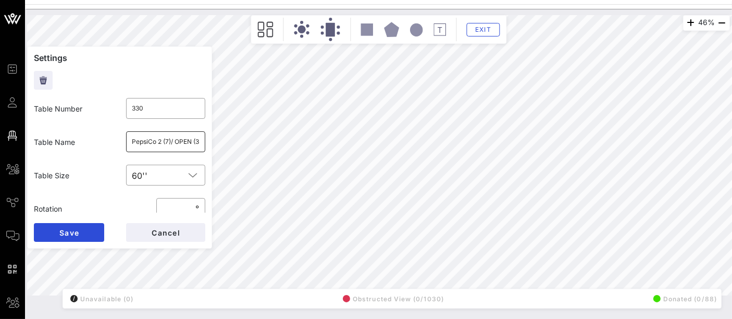
click at [183, 142] on input "PepsiCo 2 (7)/ OPEN (3)" at bounding box center [165, 141] width 67 height 17
click at [148, 231] on button "Cancel" at bounding box center [165, 232] width 79 height 19
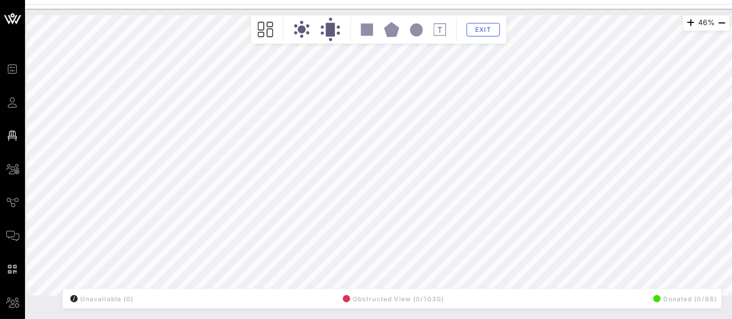
click at [168, 149] on div "46% Floorplan Builder Seat Legend Assign Seats Groups Exit All Reserved Shared …" at bounding box center [378, 155] width 702 height 280
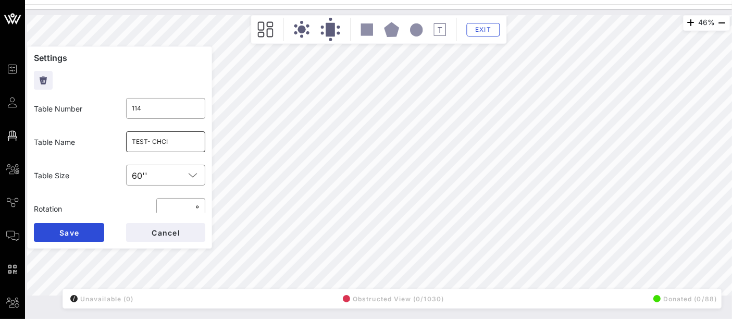
click at [166, 139] on input "TEST- CHCI" at bounding box center [165, 141] width 67 height 17
type input "V"
type input "VIP"
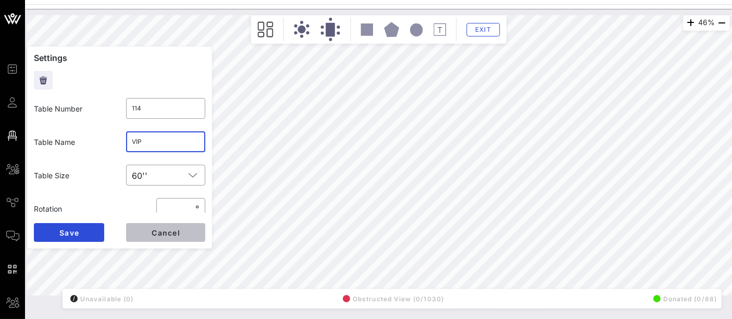
click at [170, 236] on span "Cancel" at bounding box center [165, 232] width 29 height 9
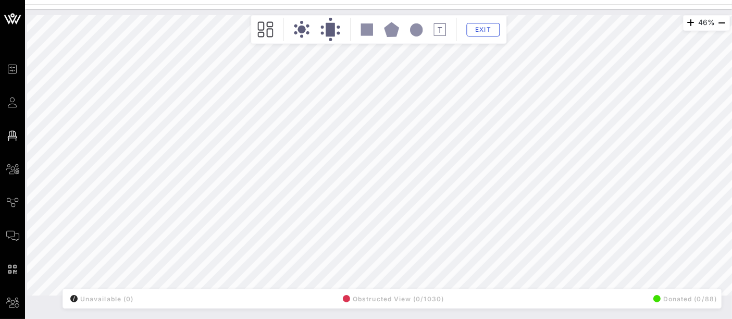
click at [168, 154] on div "46% Floorplan Builder Seat Legend Assign Seats Groups Exit All Reserved Shared …" at bounding box center [378, 155] width 702 height 280
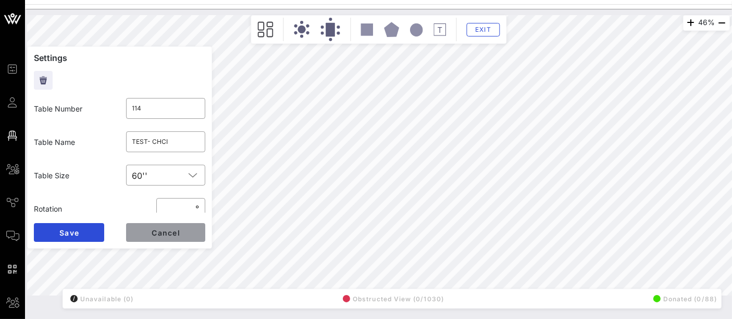
click at [168, 234] on span "Cancel" at bounding box center [165, 232] width 29 height 9
click at [172, 142] on input "TEST- CHCI" at bounding box center [165, 141] width 67 height 17
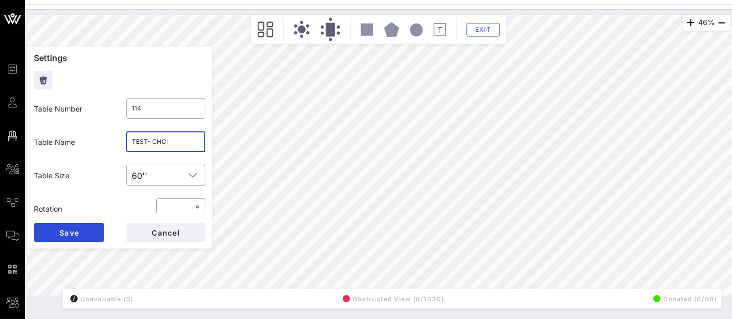
click at [172, 142] on input "TEST- CHCI" at bounding box center [165, 141] width 67 height 17
type input "VIP 1"
click at [75, 233] on span "Save" at bounding box center [69, 232] width 20 height 9
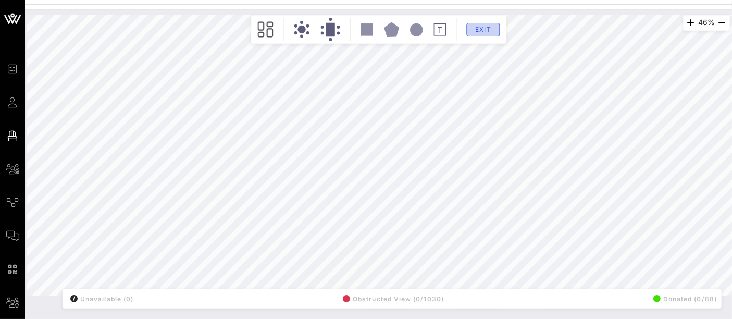
click at [490, 32] on span "Exit" at bounding box center [483, 30] width 20 height 8
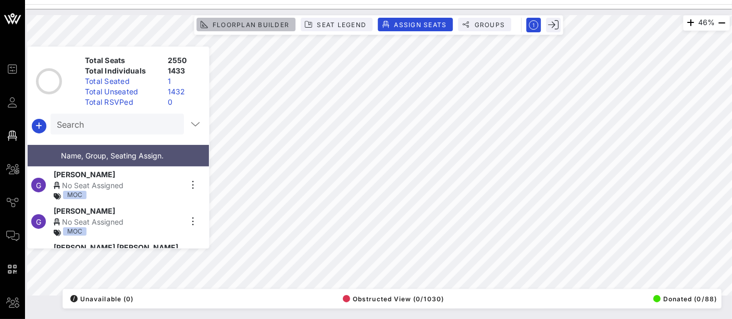
click at [252, 27] on span "Floorplan Builder" at bounding box center [250, 25] width 77 height 8
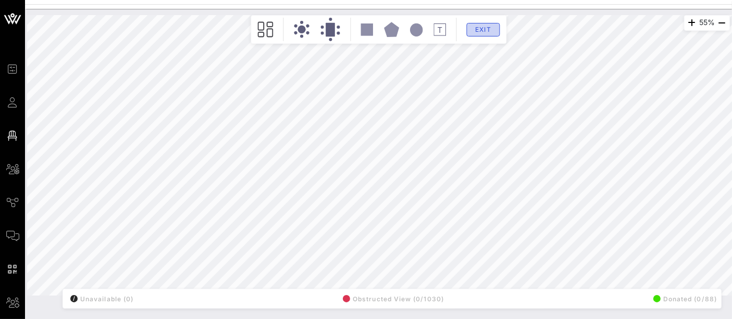
click at [474, 30] on span "Exit" at bounding box center [483, 30] width 20 height 8
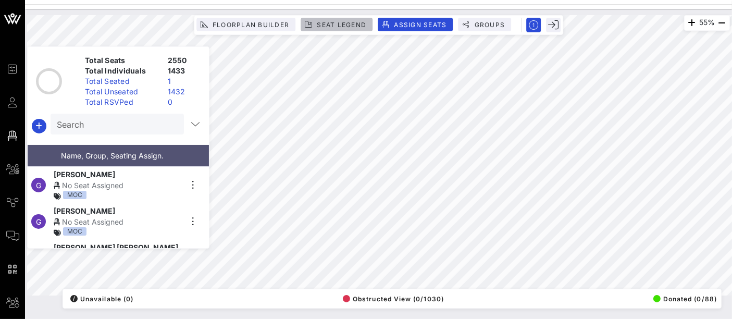
click at [359, 22] on span "Seat Legend" at bounding box center [341, 25] width 50 height 8
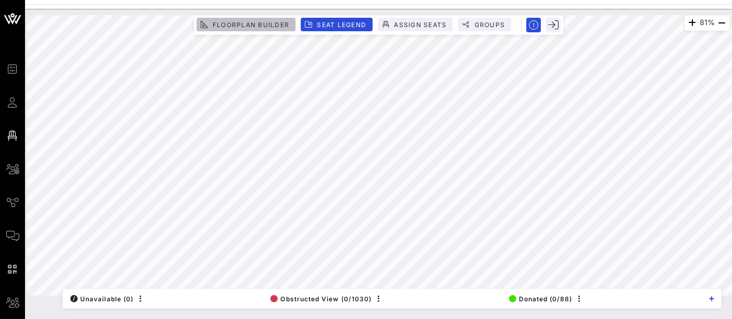
click at [278, 24] on span "Floorplan Builder" at bounding box center [250, 25] width 77 height 8
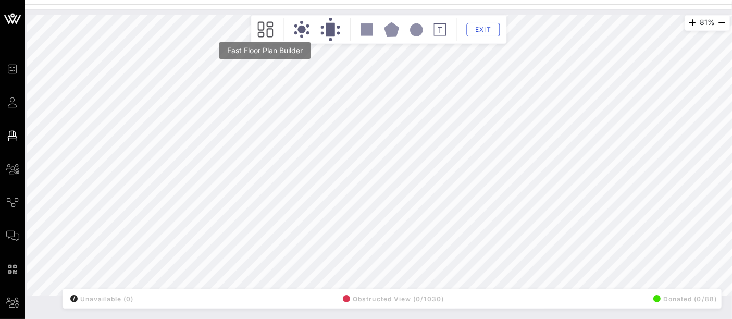
click at [264, 28] on icon at bounding box center [265, 29] width 16 height 16
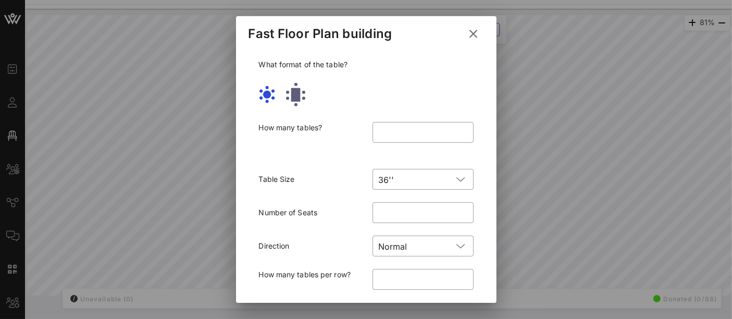
click at [469, 39] on icon at bounding box center [473, 33] width 19 height 19
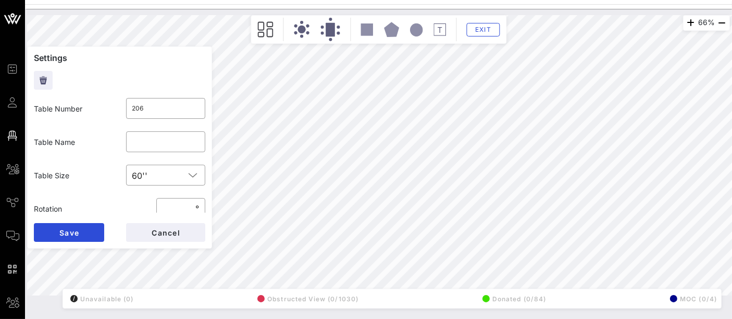
type input "213"
type input "[PERSON_NAME] Fargo 1"
drag, startPoint x: 173, startPoint y: 141, endPoint x: 125, endPoint y: 142, distance: 47.9
click at [126, 142] on div "​ [PERSON_NAME] Fargo 1" at bounding box center [166, 141] width 80 height 21
type input "206"
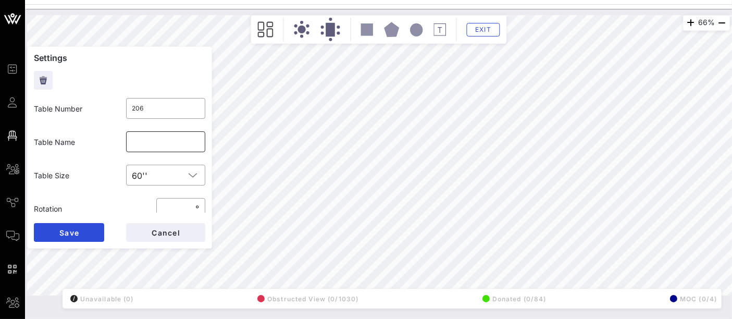
click at [172, 140] on input "text" at bounding box center [165, 141] width 67 height 17
paste input "[PERSON_NAME] Fargo 1"
type input "[PERSON_NAME] Fargo 1"
click at [74, 237] on button "Save" at bounding box center [69, 232] width 70 height 19
click at [183, 142] on input "[PERSON_NAME] Fargo 1" at bounding box center [165, 141] width 67 height 17
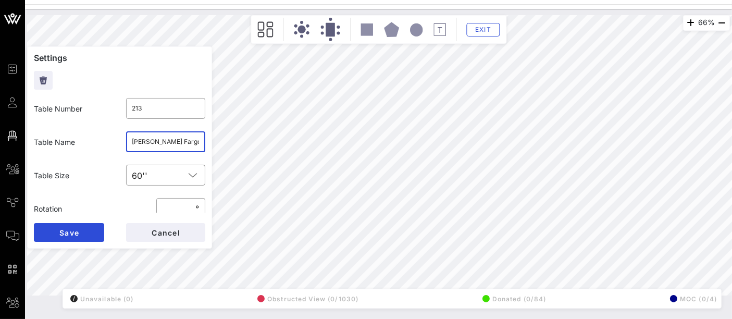
click at [183, 142] on input "[PERSON_NAME] Fargo 1" at bounding box center [165, 141] width 67 height 17
click at [85, 229] on button "Save" at bounding box center [69, 232] width 70 height 19
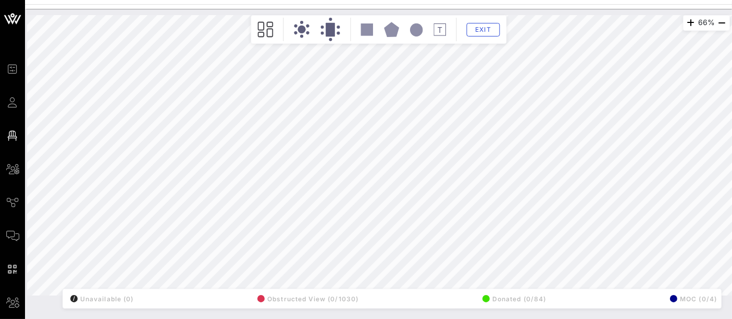
click at [379, 30] on div "66% Floorplan Builder Seat Legend Assign Seats Groups Exit All Reserved Shared …" at bounding box center [378, 155] width 702 height 280
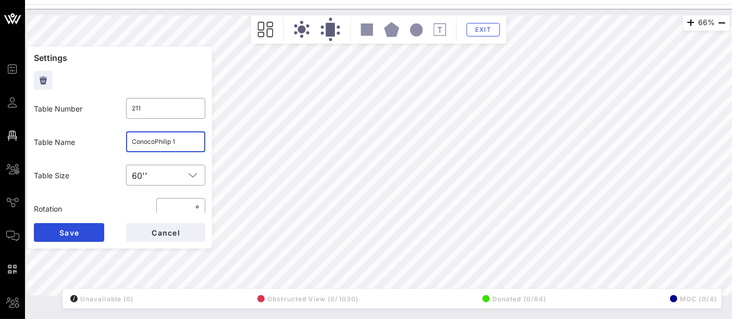
drag, startPoint x: 186, startPoint y: 142, endPoint x: 155, endPoint y: 147, distance: 31.6
click at [155, 147] on input "ConocoPhilip 1" at bounding box center [165, 141] width 67 height 17
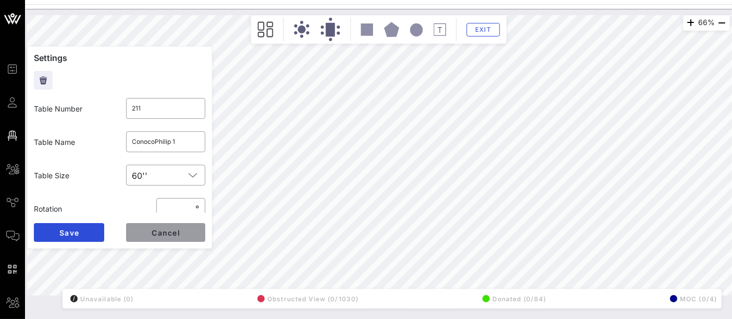
click at [184, 236] on button "Cancel" at bounding box center [165, 232] width 79 height 19
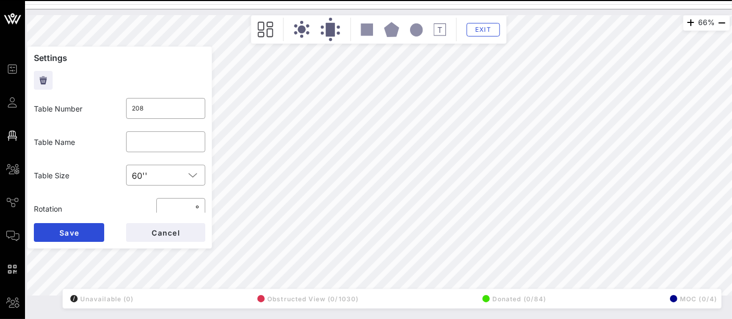
type input "211"
type input "ConocoPhilip 1"
type input "208"
click at [159, 106] on input "208" at bounding box center [165, 108] width 67 height 17
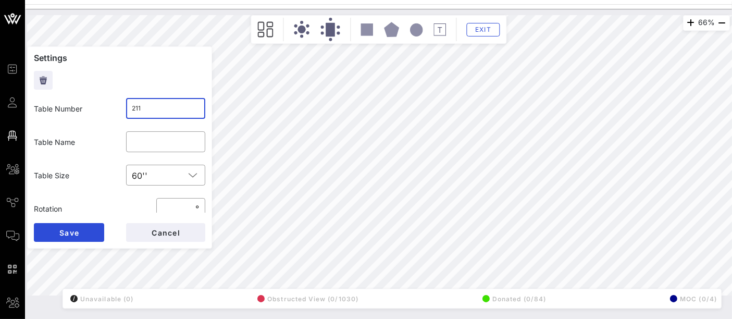
type input "211"
type input "ConocoPhilip 1"
click at [154, 112] on input "211" at bounding box center [165, 108] width 67 height 17
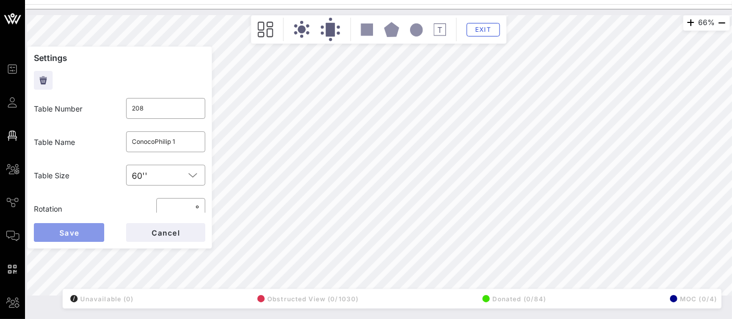
click at [73, 231] on span "Save" at bounding box center [69, 232] width 20 height 9
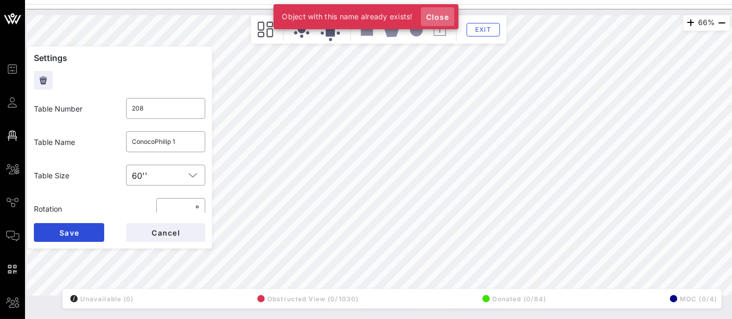
click at [443, 17] on span "Close" at bounding box center [437, 16] width 25 height 9
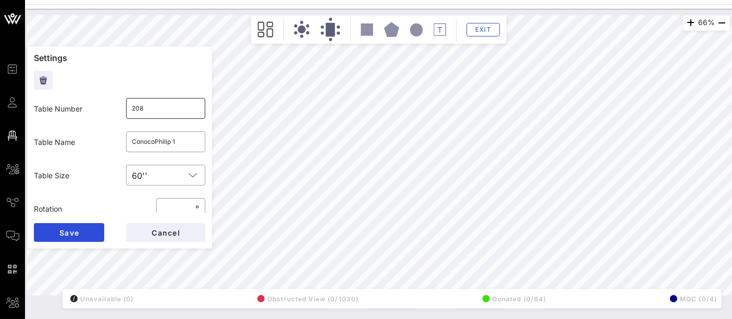
click at [168, 110] on input "208" at bounding box center [165, 108] width 67 height 17
type input "2081"
click at [79, 229] on span "Save" at bounding box center [69, 232] width 20 height 9
click at [150, 110] on input "208" at bounding box center [165, 108] width 67 height 17
type input "211"
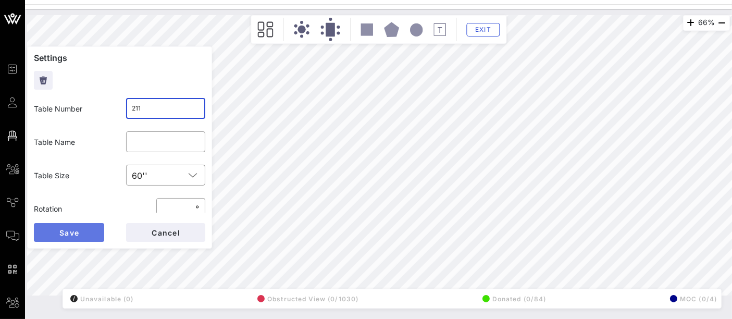
click at [91, 227] on button "Save" at bounding box center [69, 232] width 70 height 19
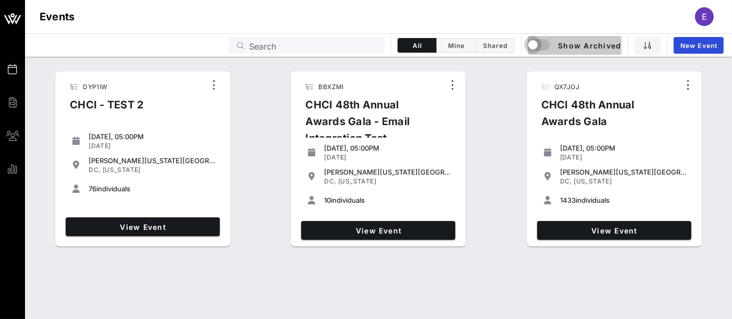
click at [540, 48] on div "button" at bounding box center [532, 44] width 15 height 15
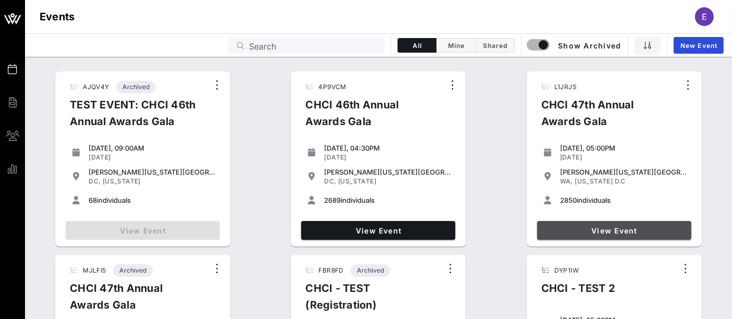
click at [621, 234] on span "View Event" at bounding box center [614, 230] width 146 height 9
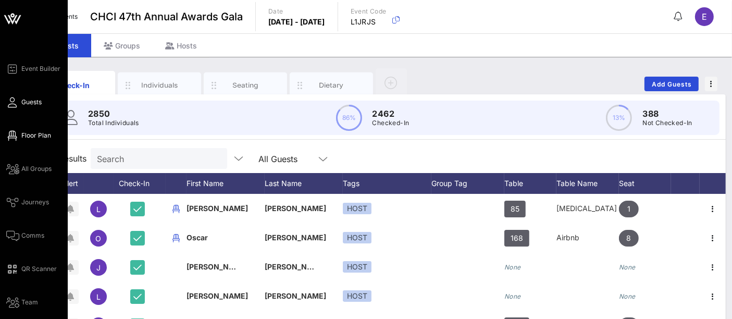
click at [29, 135] on span "Floor Plan" at bounding box center [36, 135] width 30 height 9
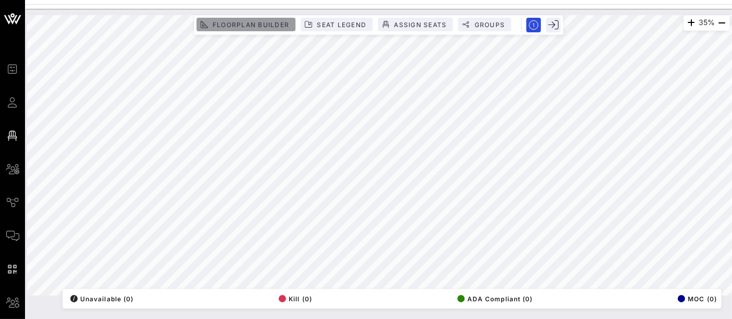
click at [261, 26] on span "Floorplan Builder" at bounding box center [250, 25] width 77 height 8
click at [125, 69] on div "35% Floorplan Builder Seat Legend Assign Seats Groups Exit All Reserved Shared …" at bounding box center [378, 155] width 702 height 280
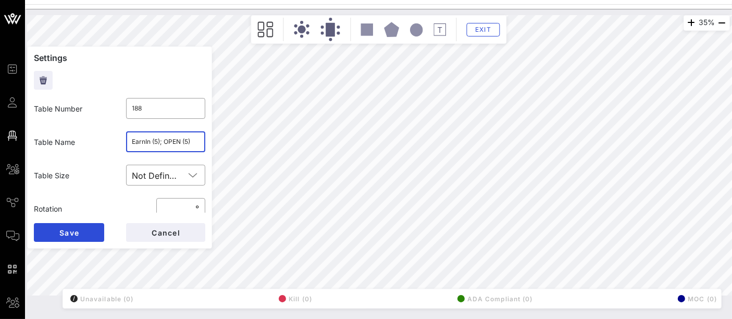
click at [142, 142] on input "EarnIn (5); OPEN (5)" at bounding box center [165, 141] width 67 height 17
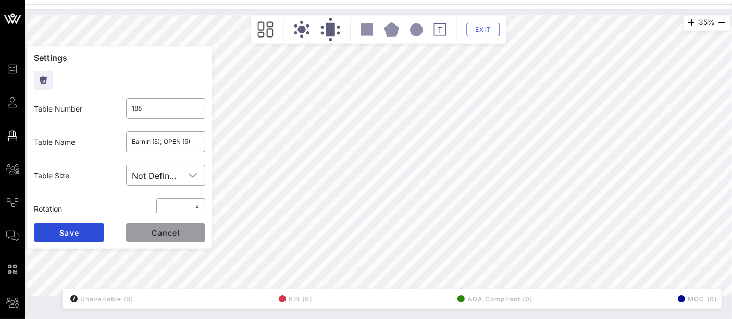
click at [162, 237] on button "Cancel" at bounding box center [165, 232] width 79 height 19
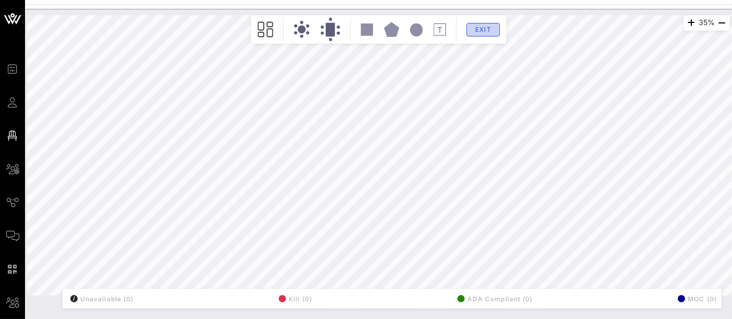
click at [480, 32] on span "Exit" at bounding box center [483, 30] width 20 height 8
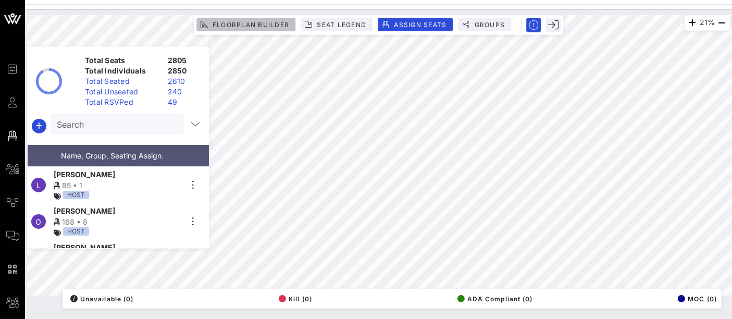
click at [258, 24] on span "Floorplan Builder" at bounding box center [250, 25] width 77 height 8
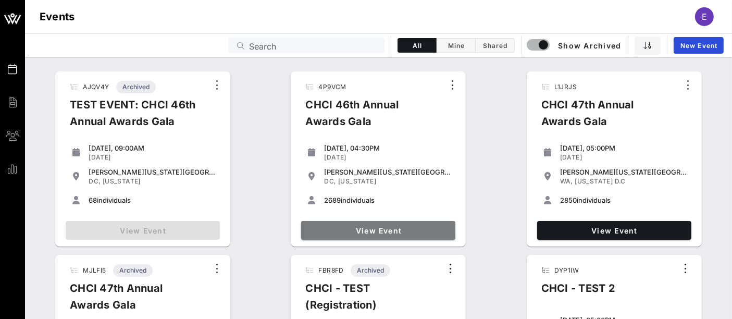
click at [389, 235] on link "View Event" at bounding box center [378, 230] width 154 height 19
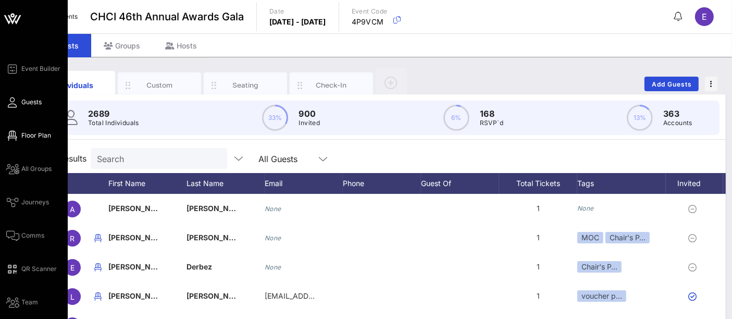
click at [12, 136] on icon at bounding box center [12, 136] width 13 height 2
